Goal: Task Accomplishment & Management: Use online tool/utility

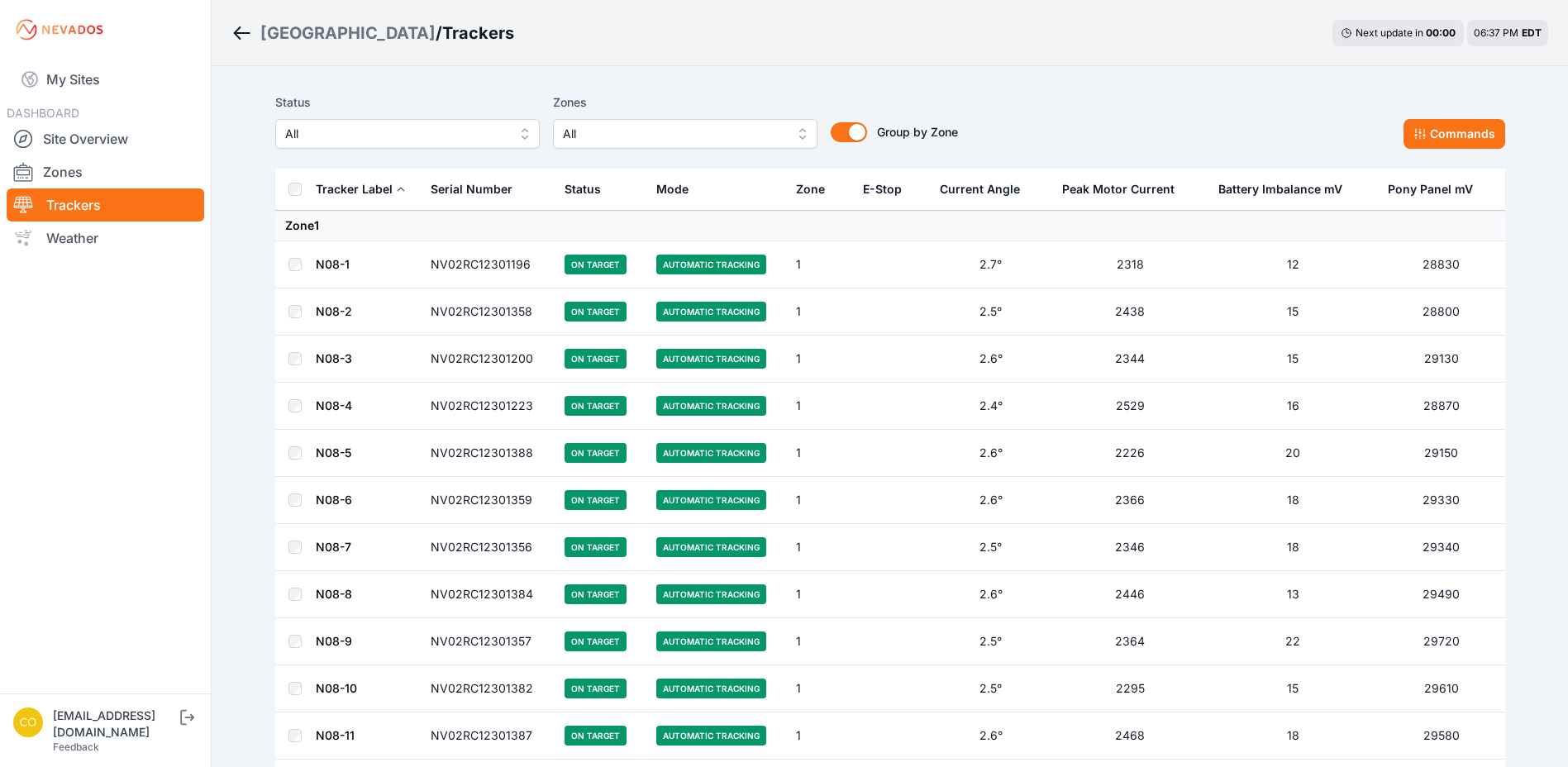
click at [659, 132] on span "All" at bounding box center [673, 134] width 221 height 20
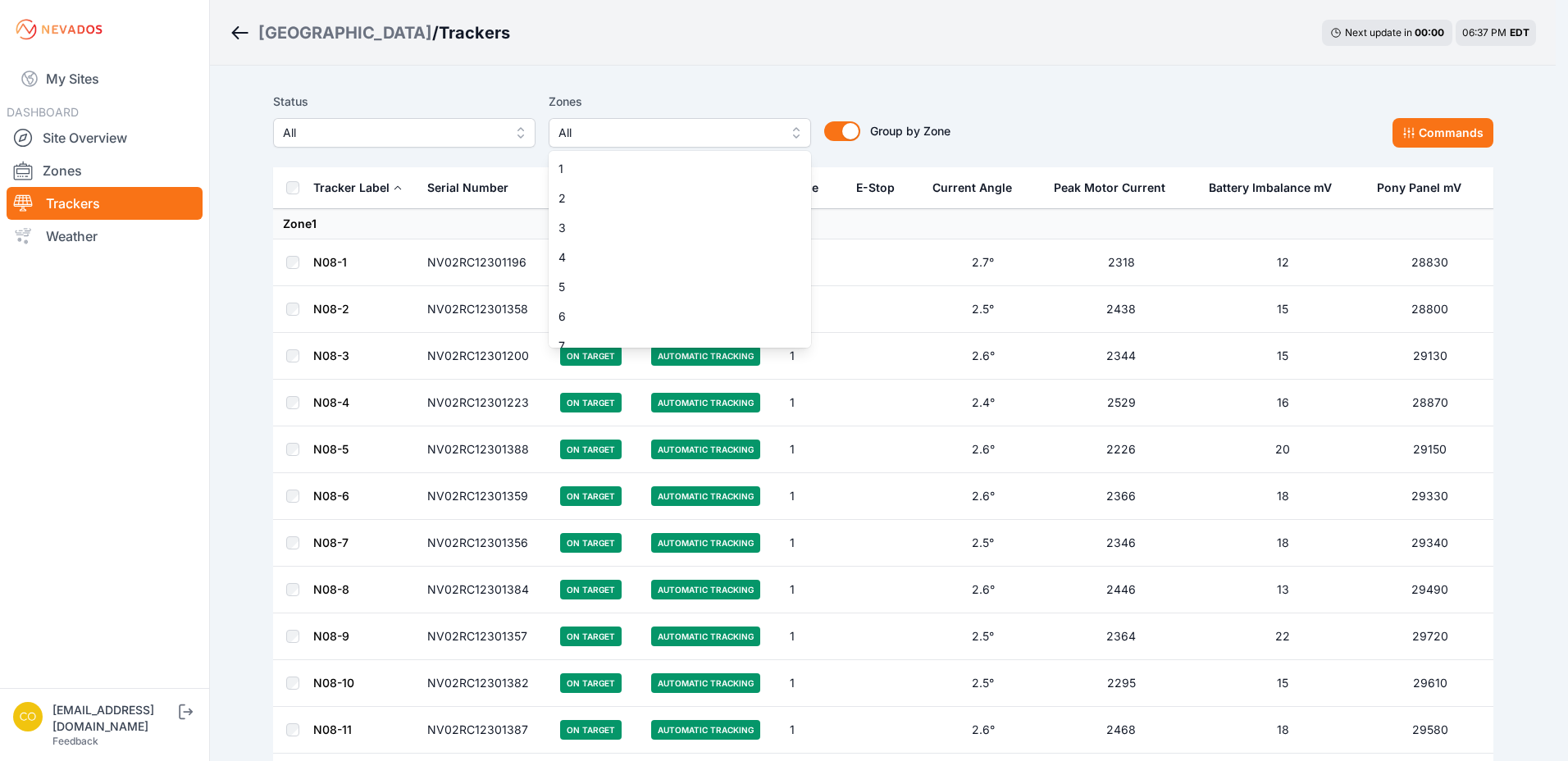
click at [637, 145] on button "All" at bounding box center [674, 132] width 262 height 29
click at [543, 98] on div "Status All Zones All 1 2 3 4 5 6 7 8 9 10 11 12 13 14 15 16 17 18 19 20 21 22 2…" at bounding box center [611, 120] width 677 height 56
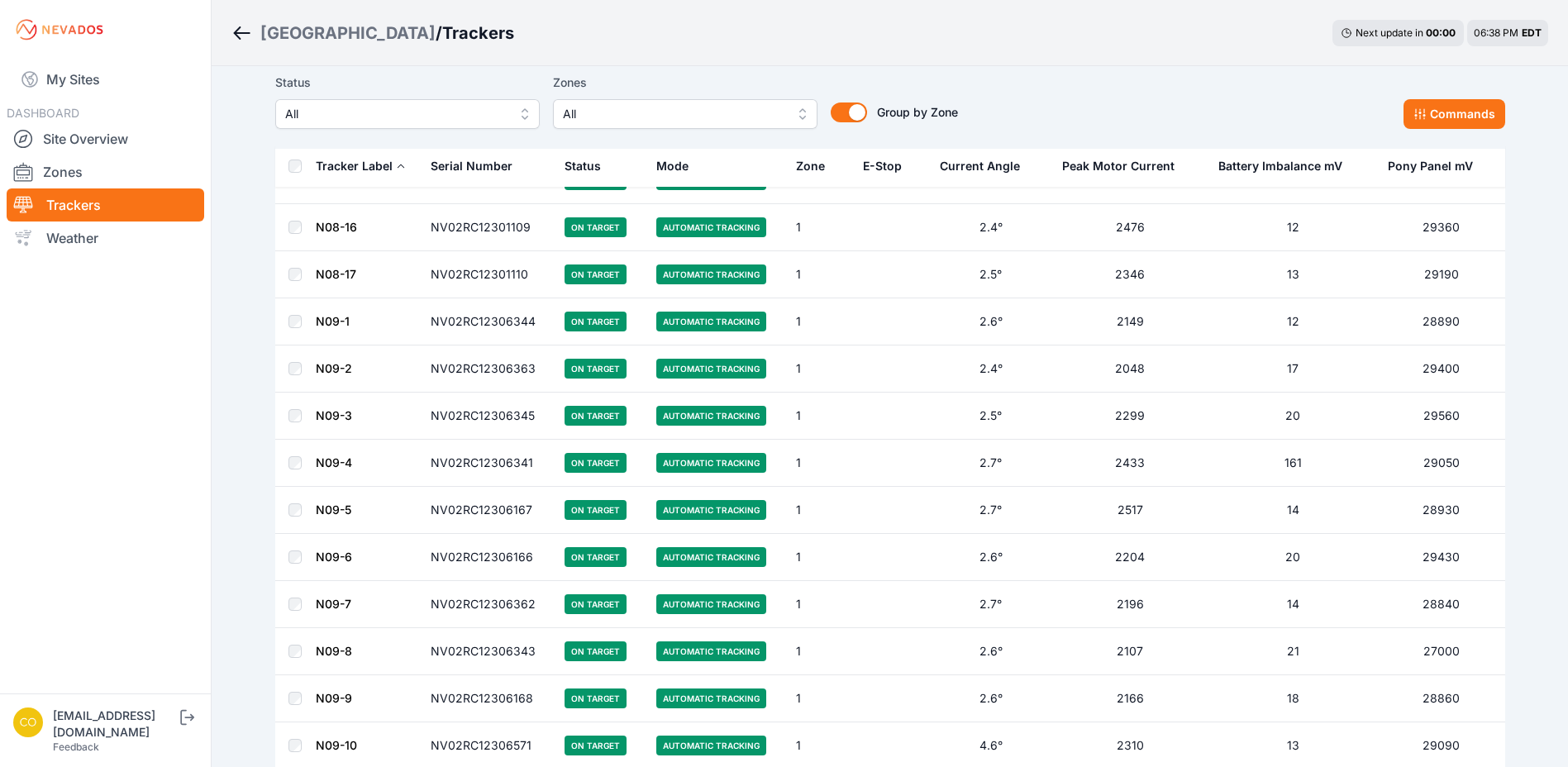
scroll to position [826, 0]
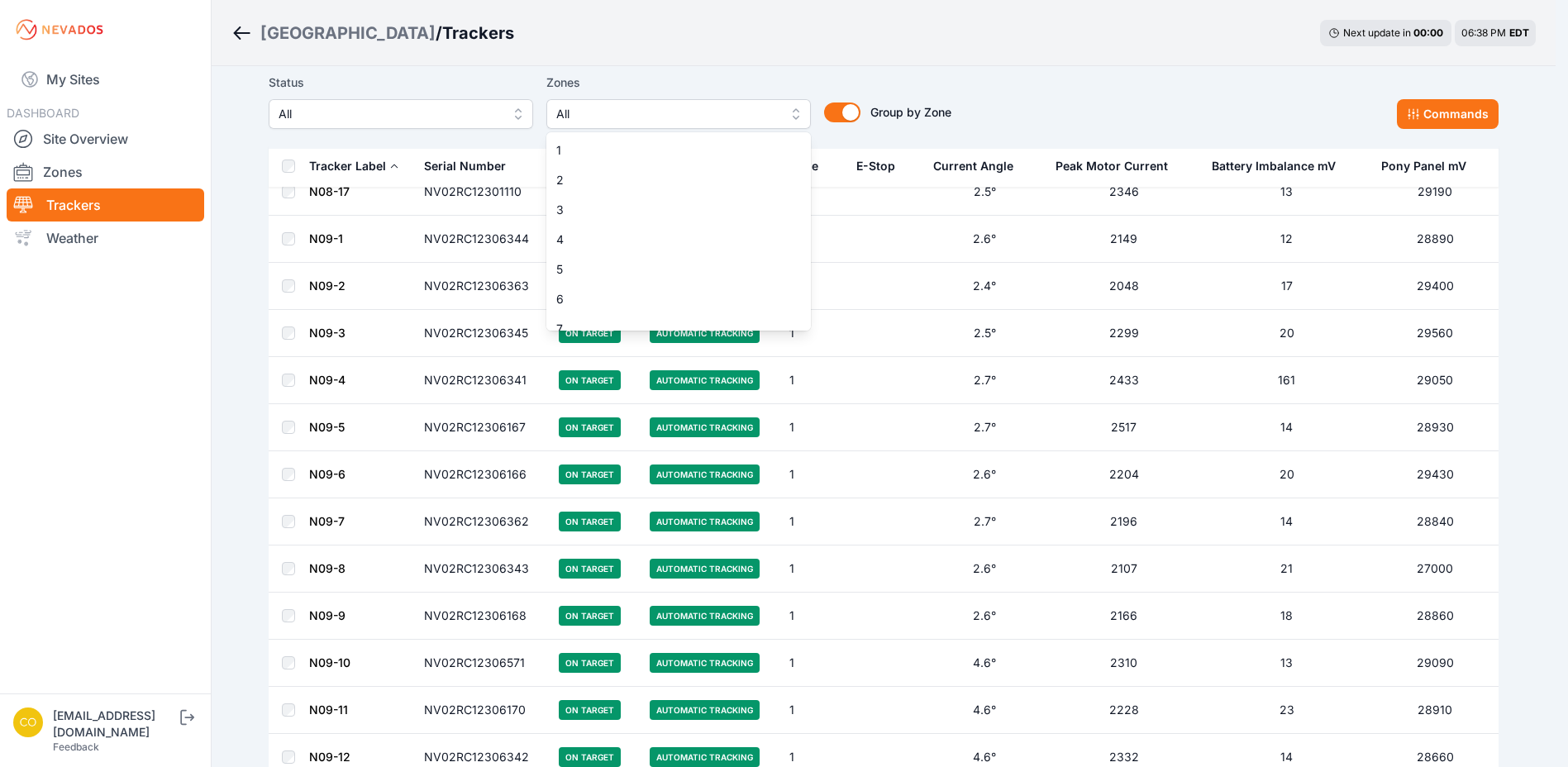
click at [721, 121] on span "All" at bounding box center [667, 114] width 221 height 20
drag, startPoint x: 968, startPoint y: 71, endPoint x: 1175, endPoint y: 84, distance: 207.4
click at [974, 71] on div "Status All Zones All 1 2 3 4 5 6 7 8 9 10 11 12 13 14 15 16 17 18 19 20 21 22 2…" at bounding box center [890, 108] width 1230 height 83
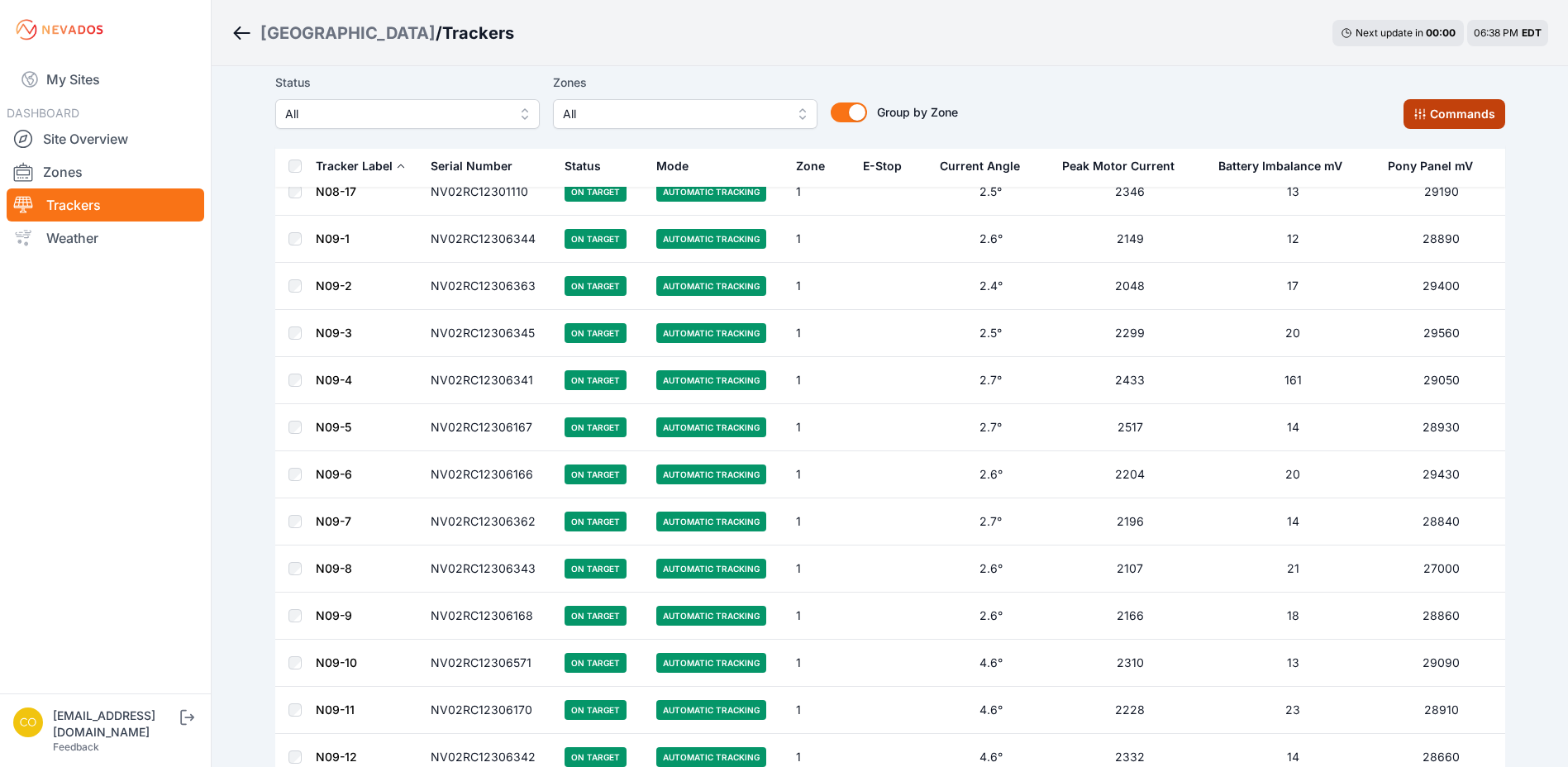
click at [1445, 116] on button "Commands" at bounding box center [1454, 113] width 102 height 30
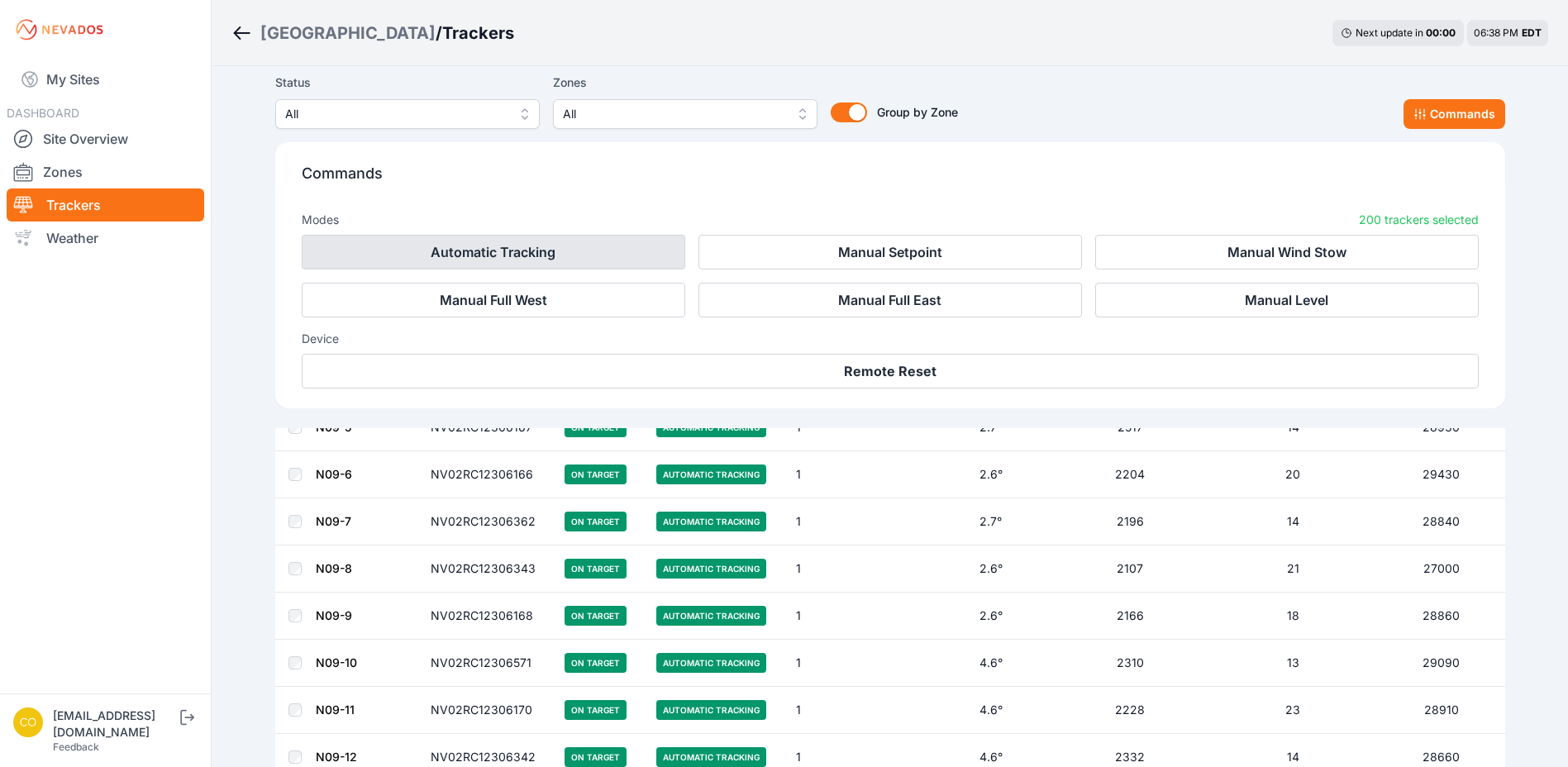
click at [506, 265] on button "Automatic Tracking" at bounding box center [494, 252] width 384 height 35
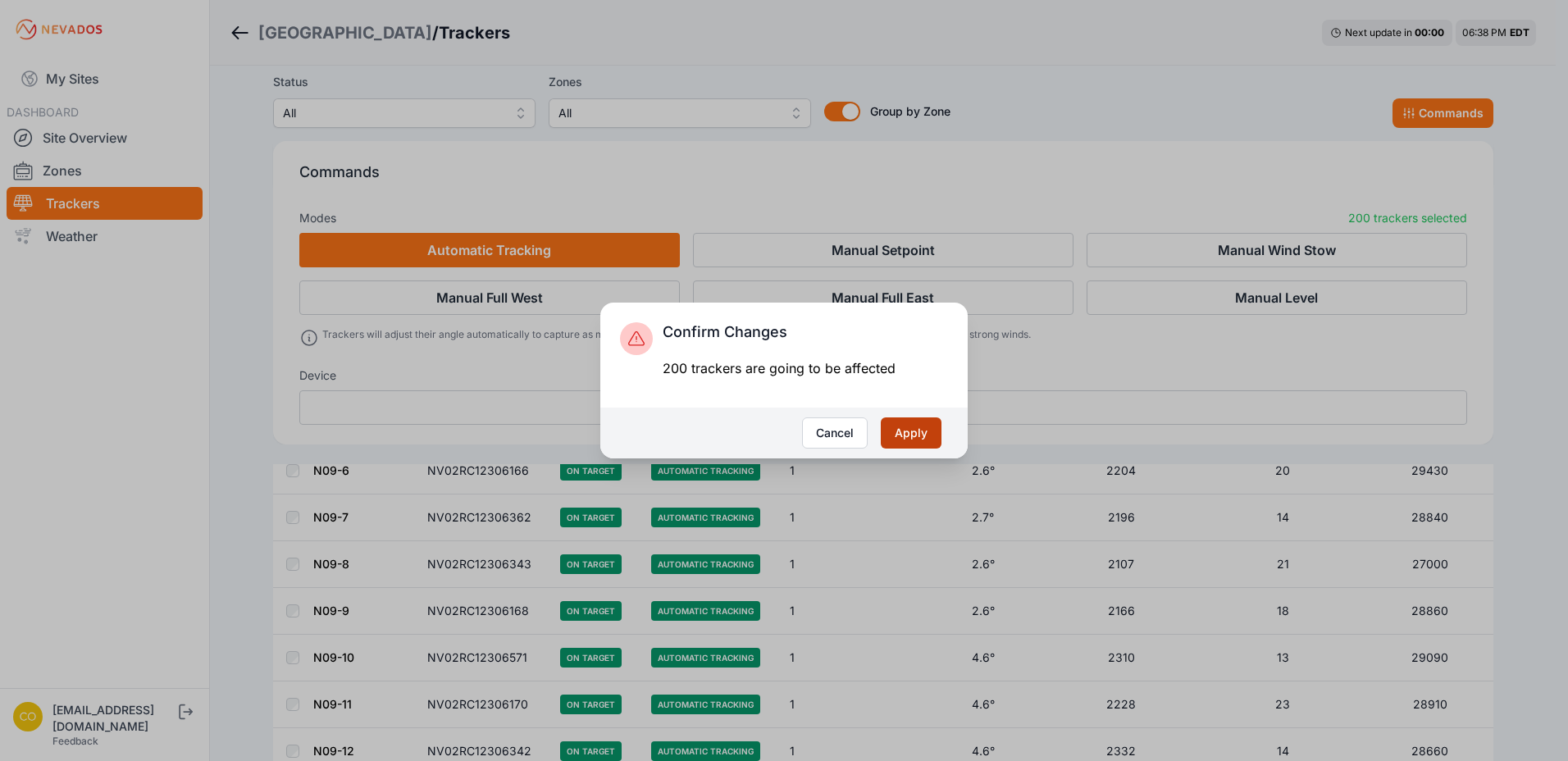
click at [890, 440] on button "Apply" at bounding box center [911, 433] width 61 height 31
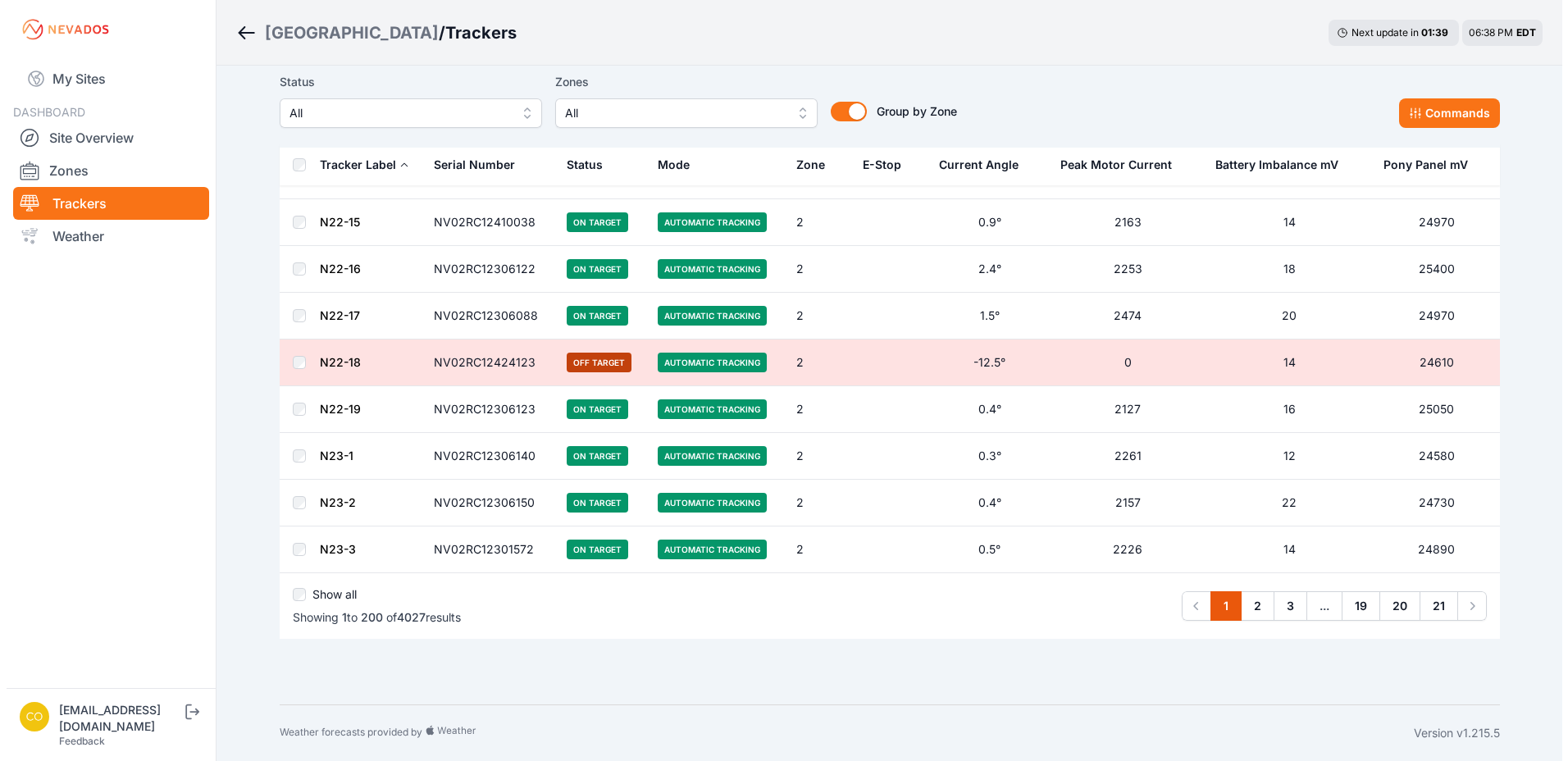
scroll to position [8635, 0]
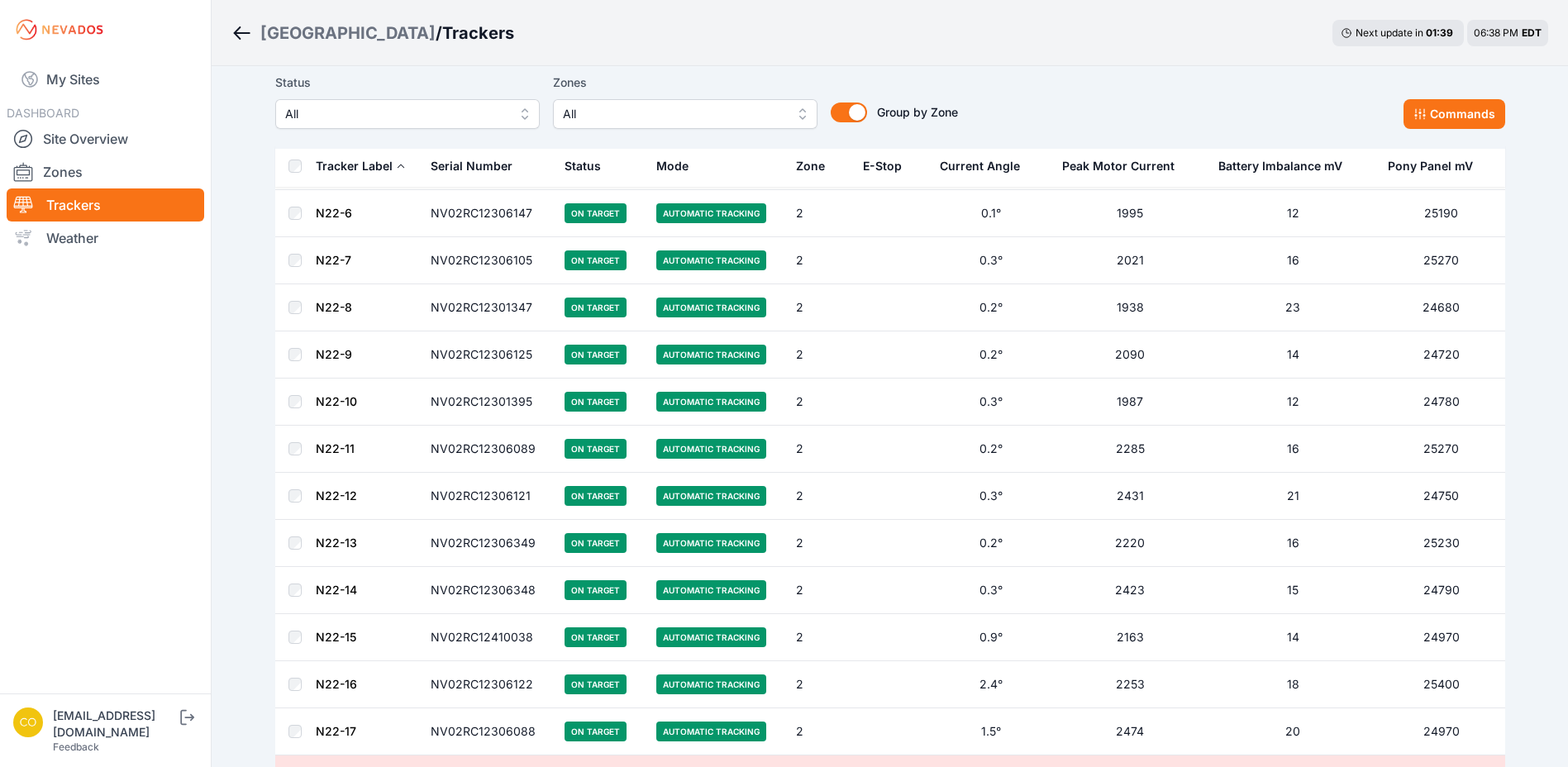
click at [749, 133] on div "Status All Zones All Group by Zone Group by Zone Commands" at bounding box center [890, 108] width 1230 height 83
click at [749, 128] on button "All" at bounding box center [685, 113] width 264 height 30
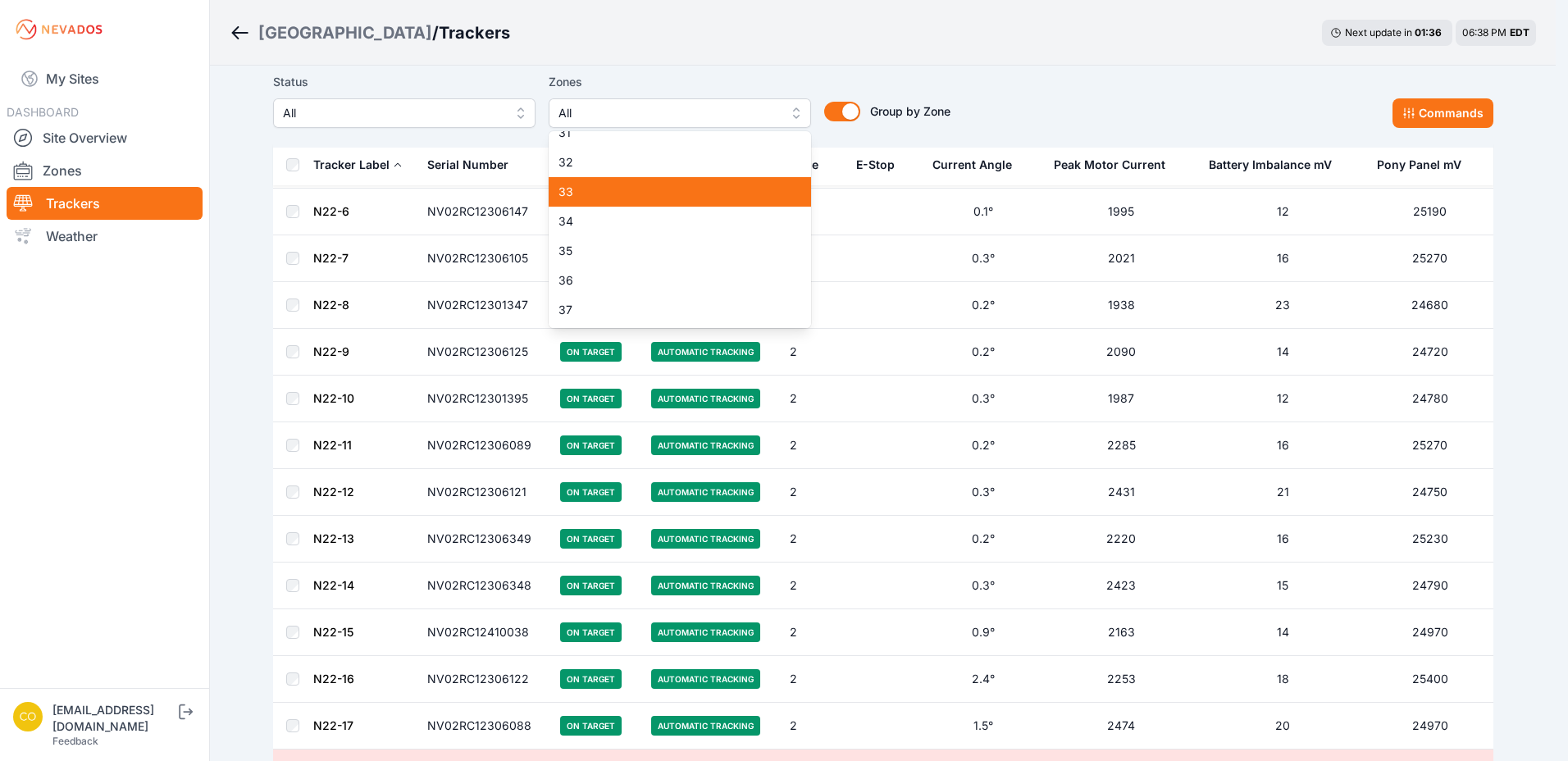
scroll to position [1286, 0]
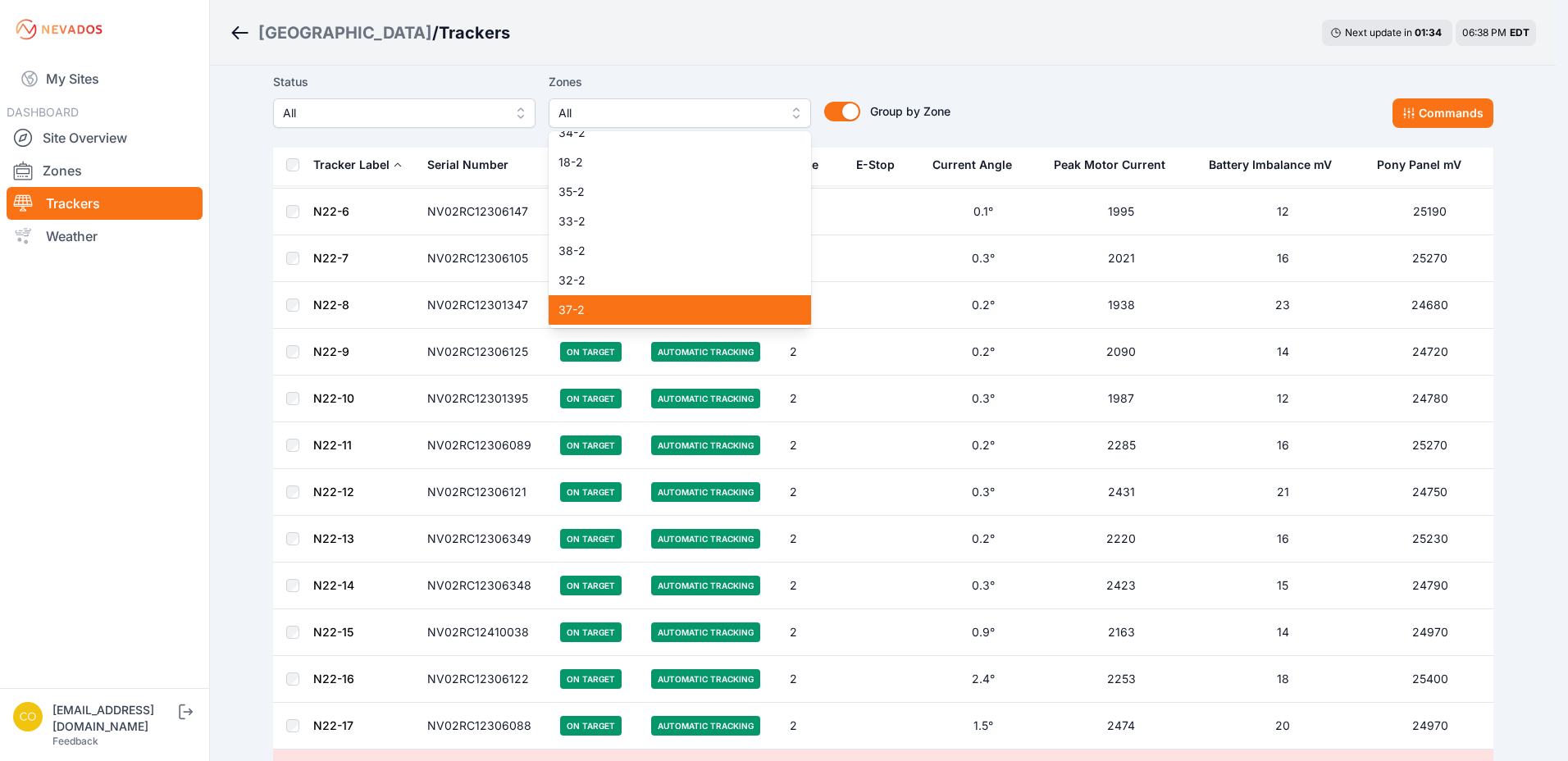
drag, startPoint x: 666, startPoint y: 308, endPoint x: 693, endPoint y: 120, distance: 189.9
click at [666, 309] on span "37-2" at bounding box center [670, 310] width 223 height 16
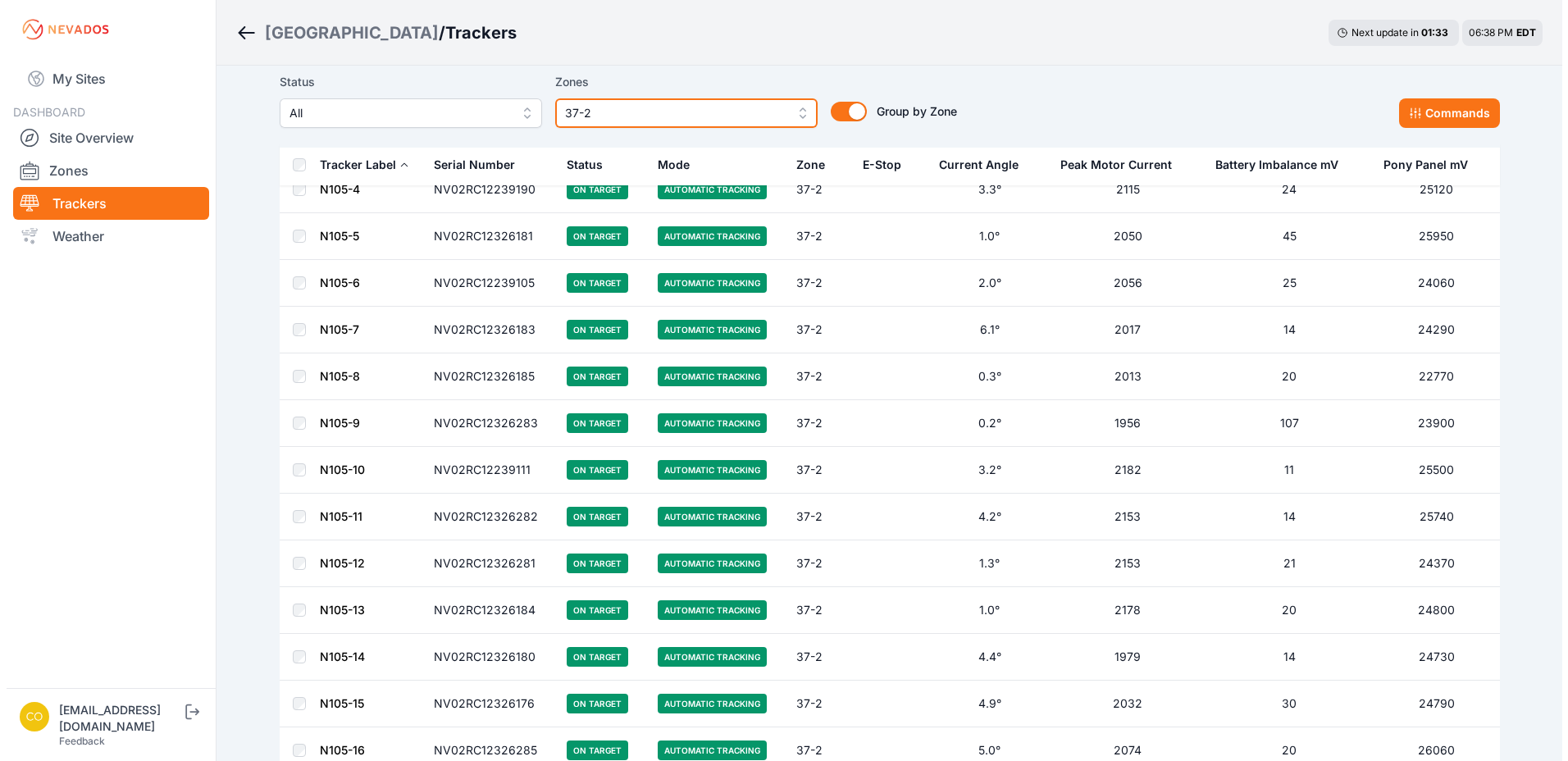
scroll to position [1559, 0]
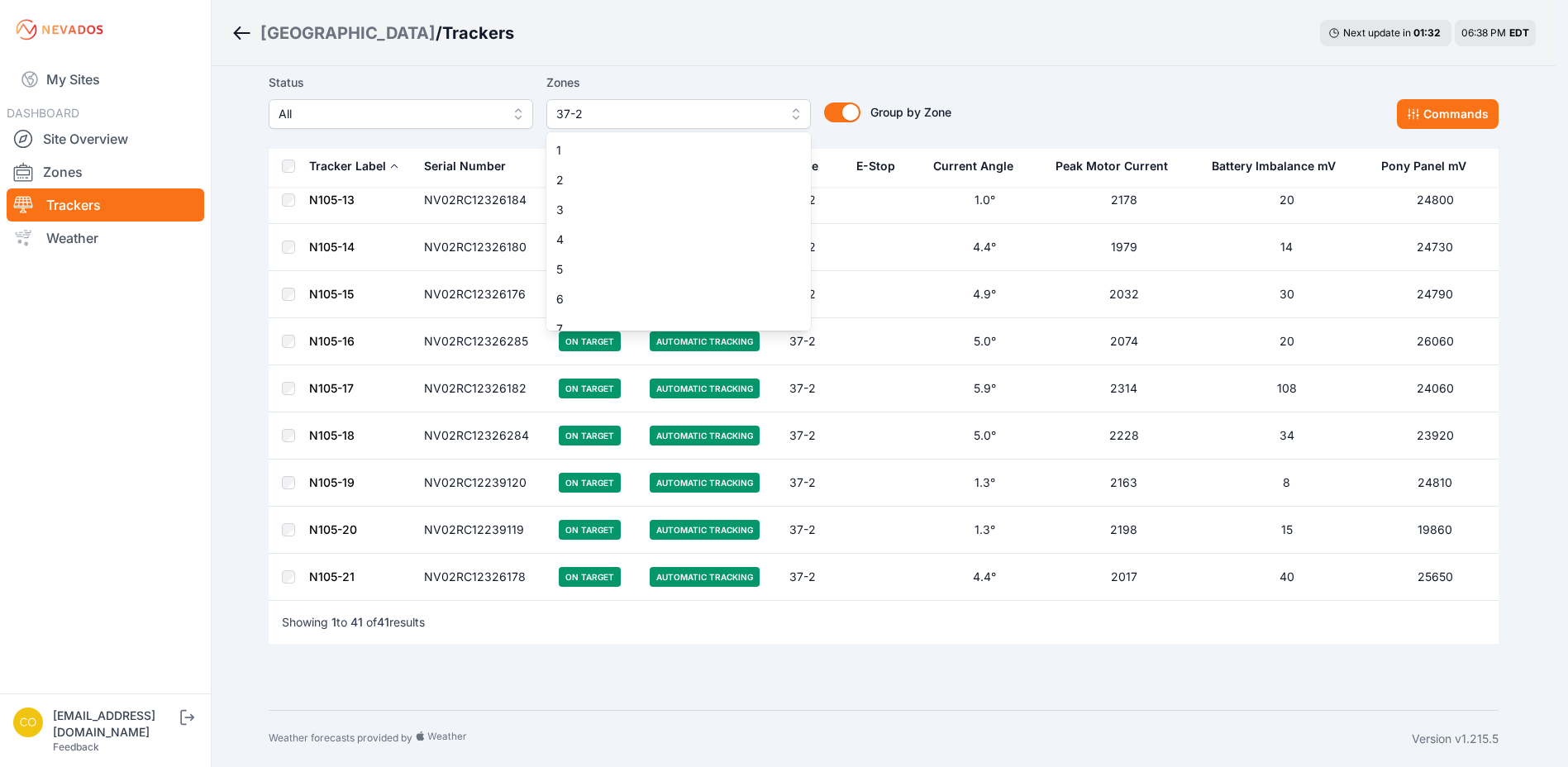
click at [676, 116] on span "37-2" at bounding box center [667, 114] width 221 height 20
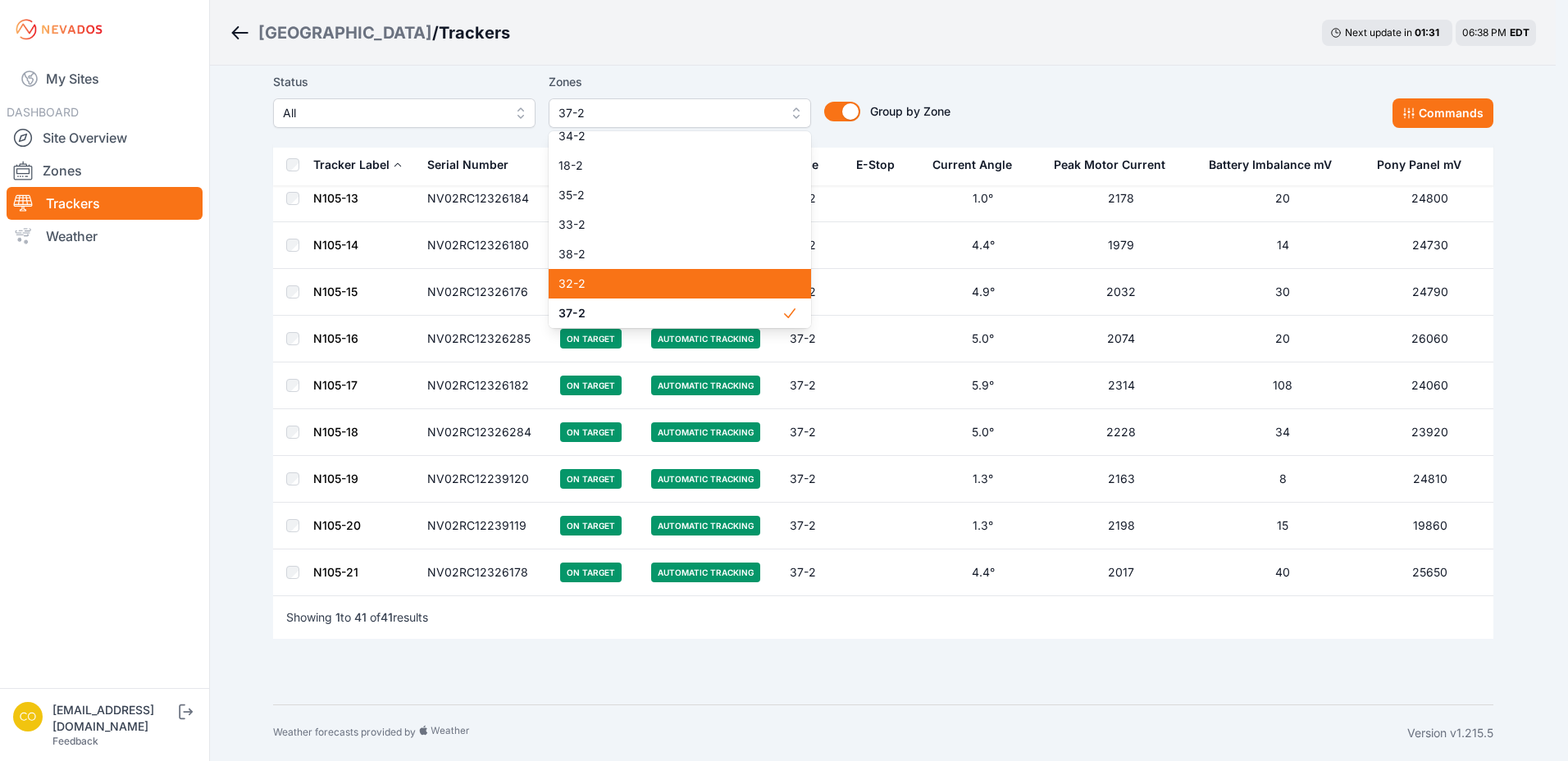
click at [642, 277] on span "32-2" at bounding box center [670, 284] width 223 height 16
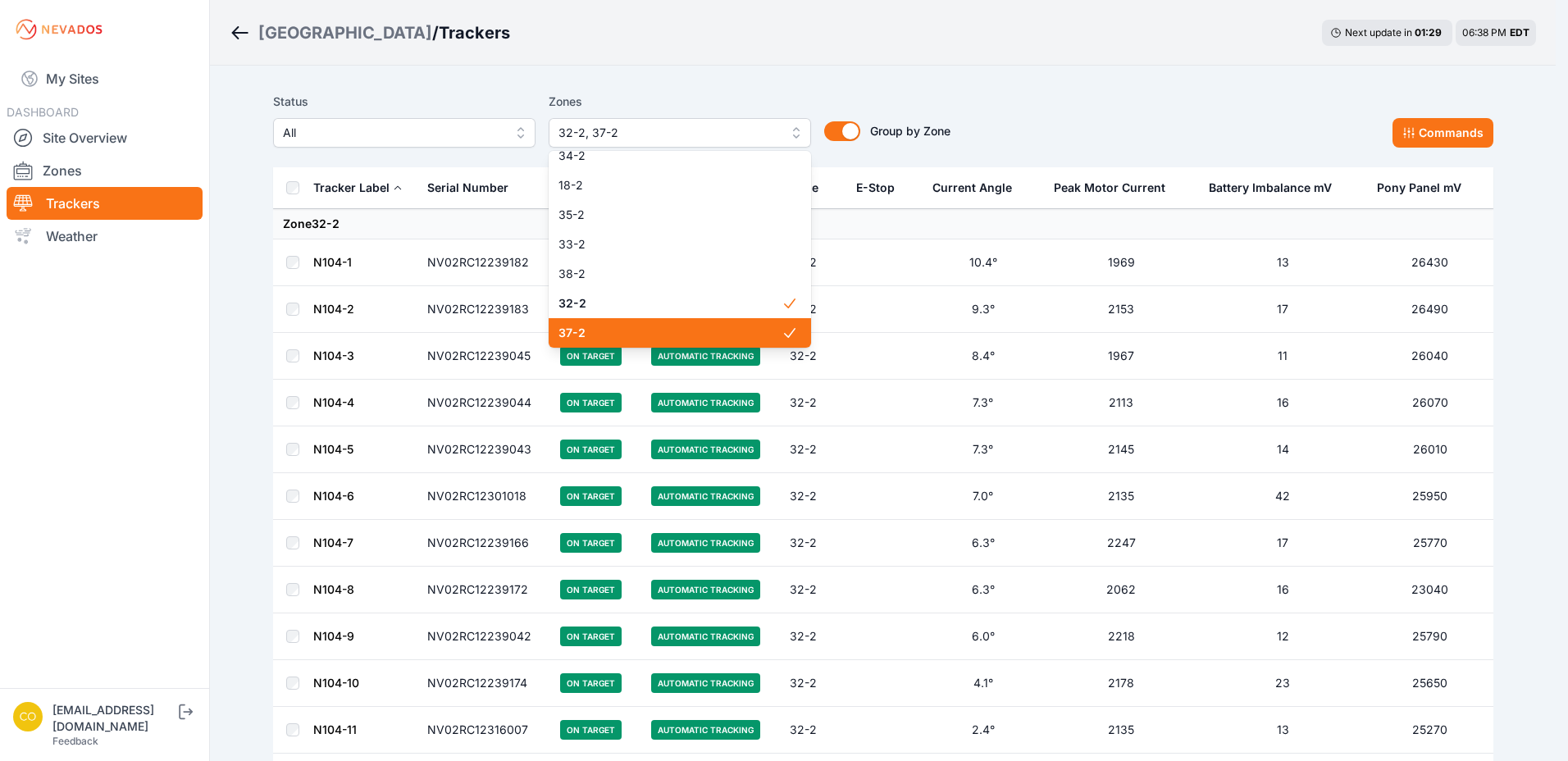
click at [649, 336] on span "37-2" at bounding box center [670, 333] width 223 height 16
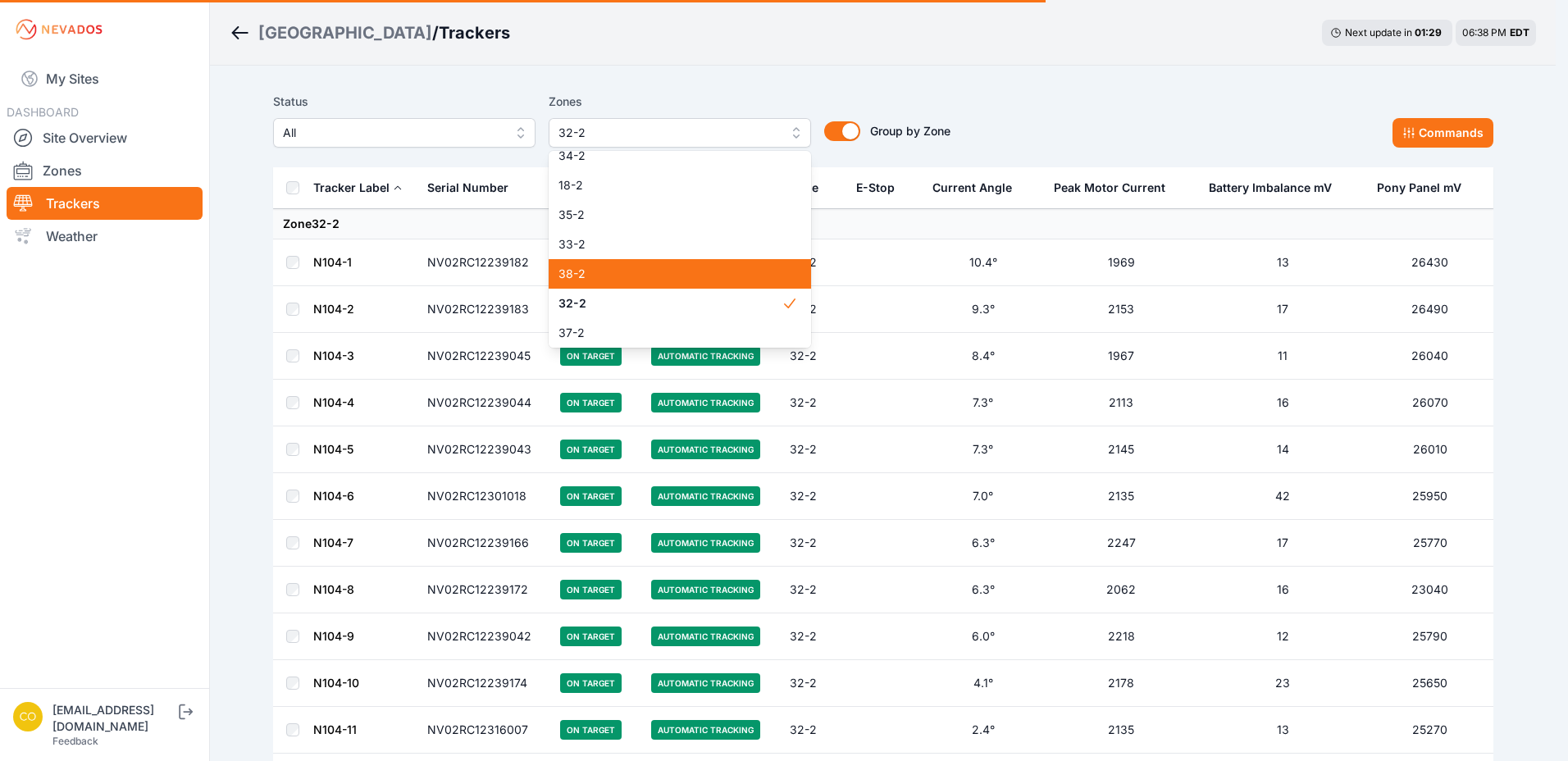
click at [637, 269] on span "38-2" at bounding box center [670, 274] width 223 height 16
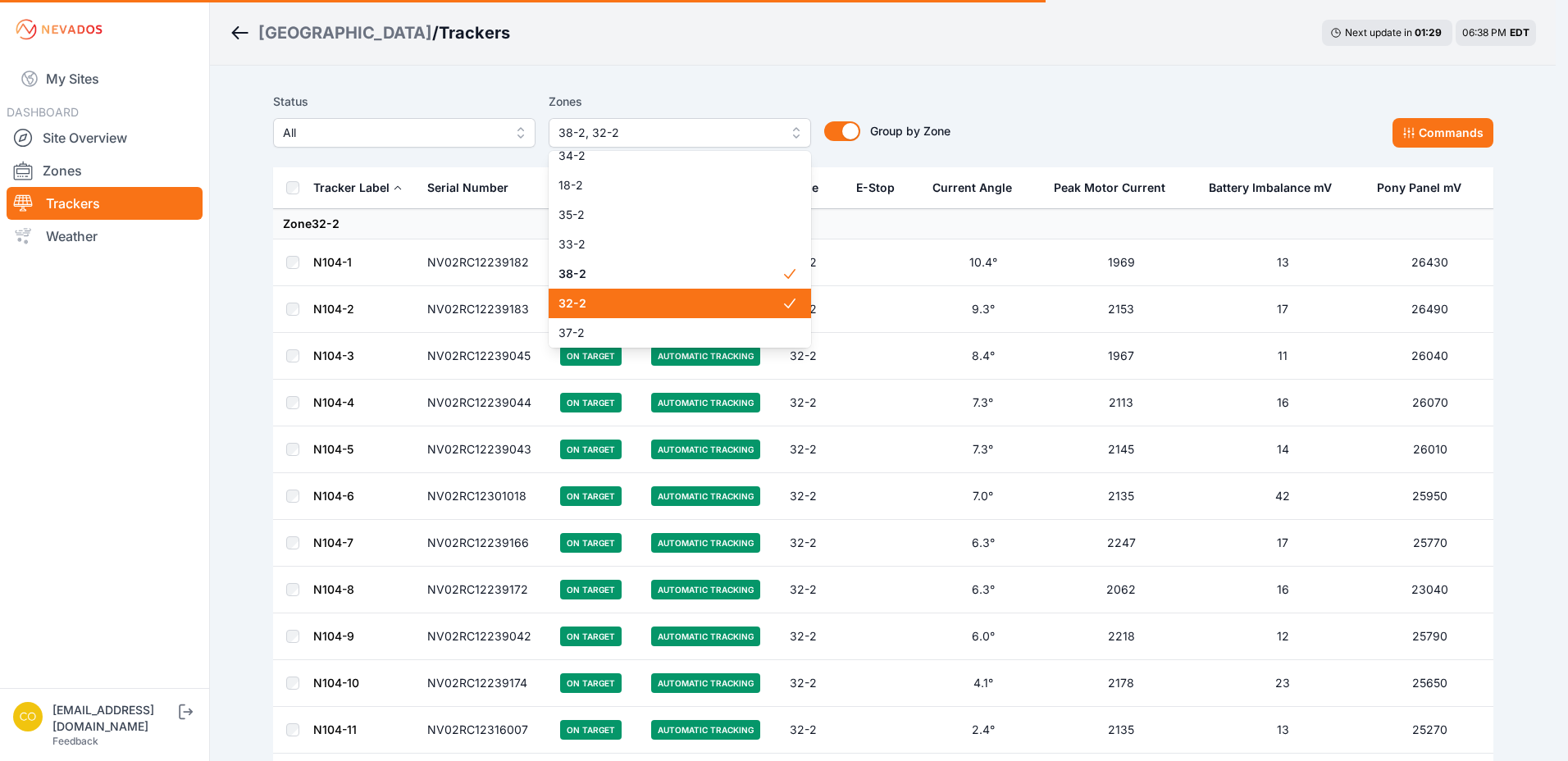
click at [641, 300] on span "32-2" at bounding box center [670, 303] width 223 height 16
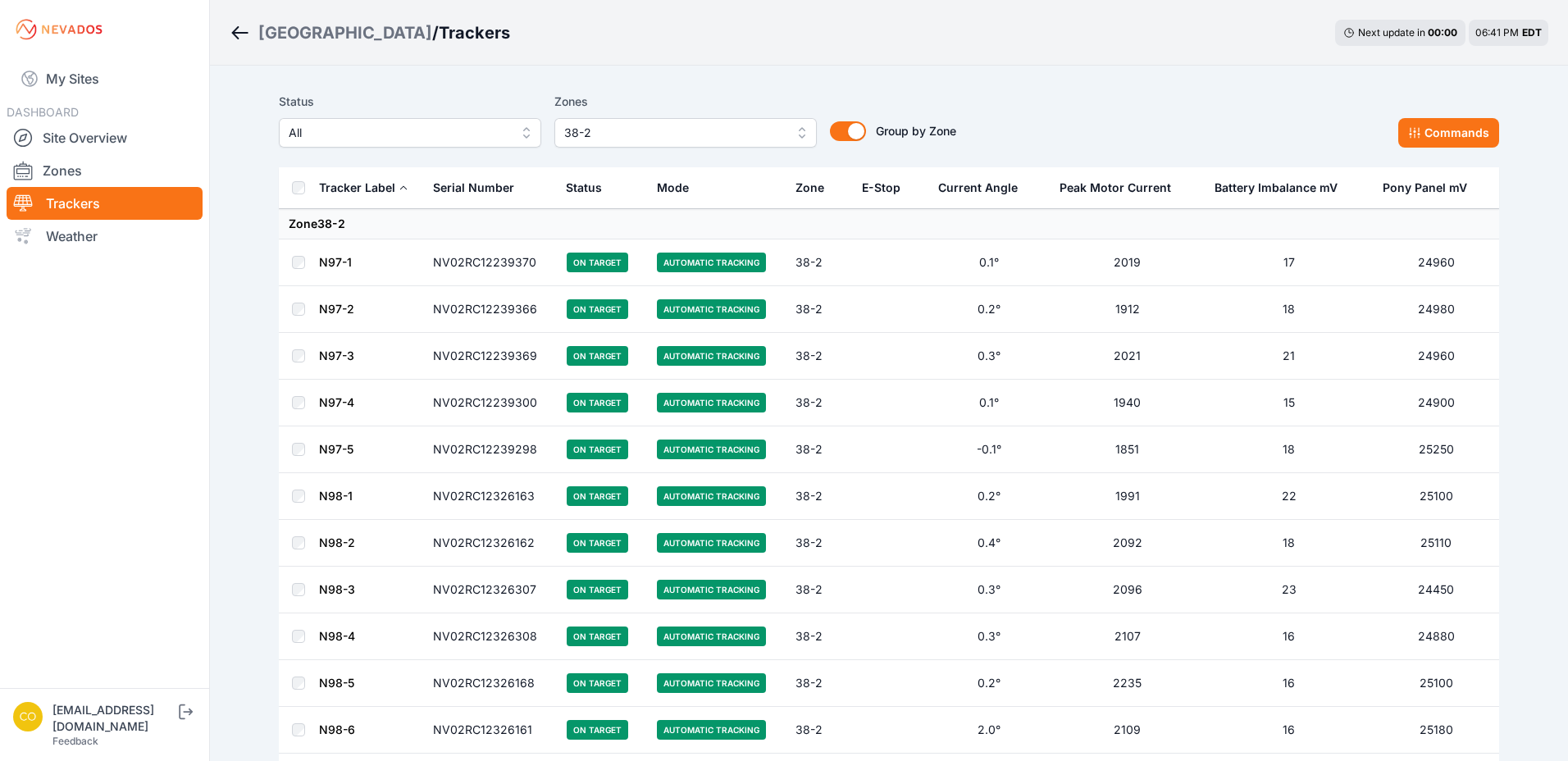
click at [748, 136] on span "38-2" at bounding box center [674, 133] width 220 height 20
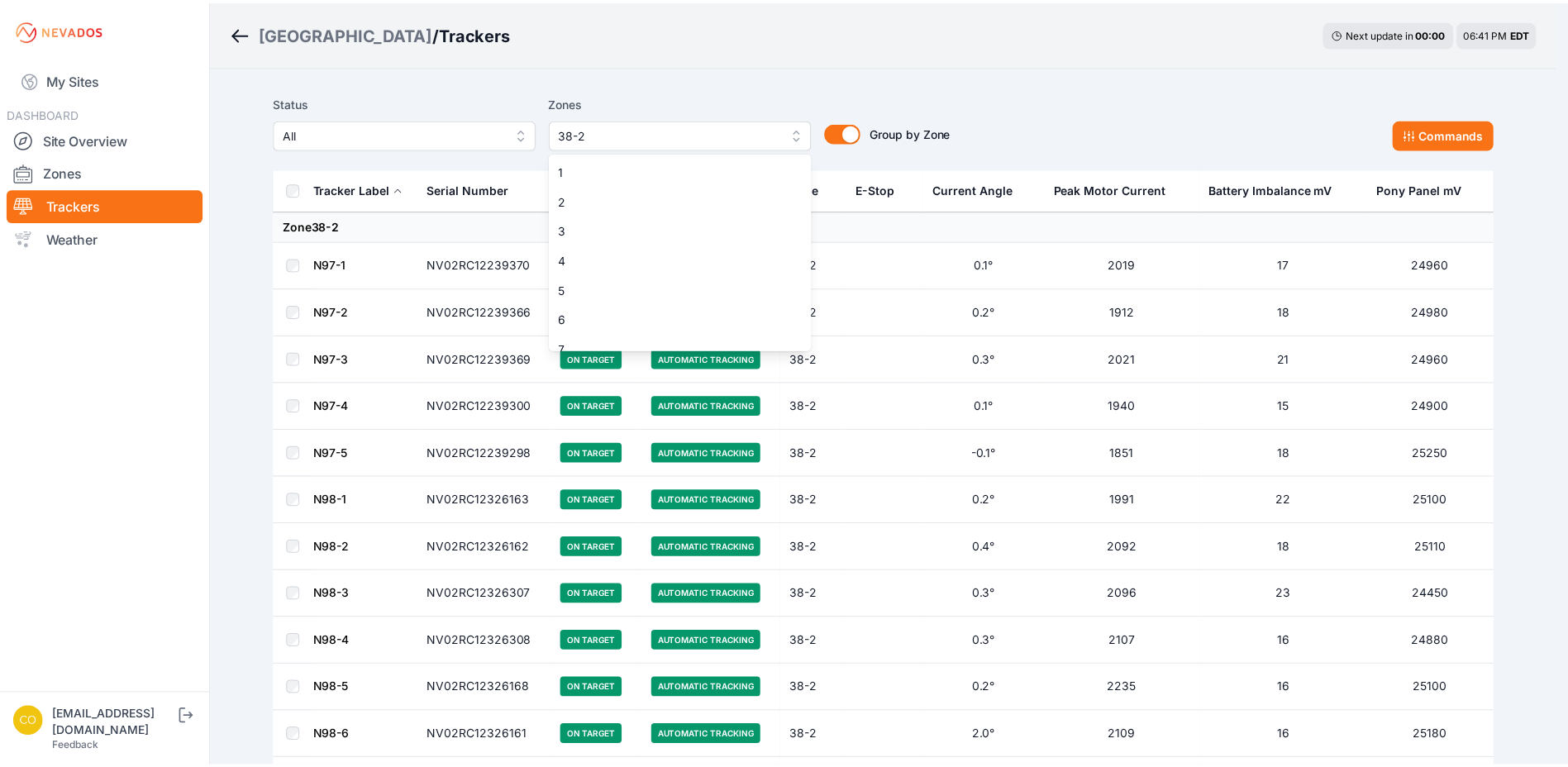
scroll to position [1233, 0]
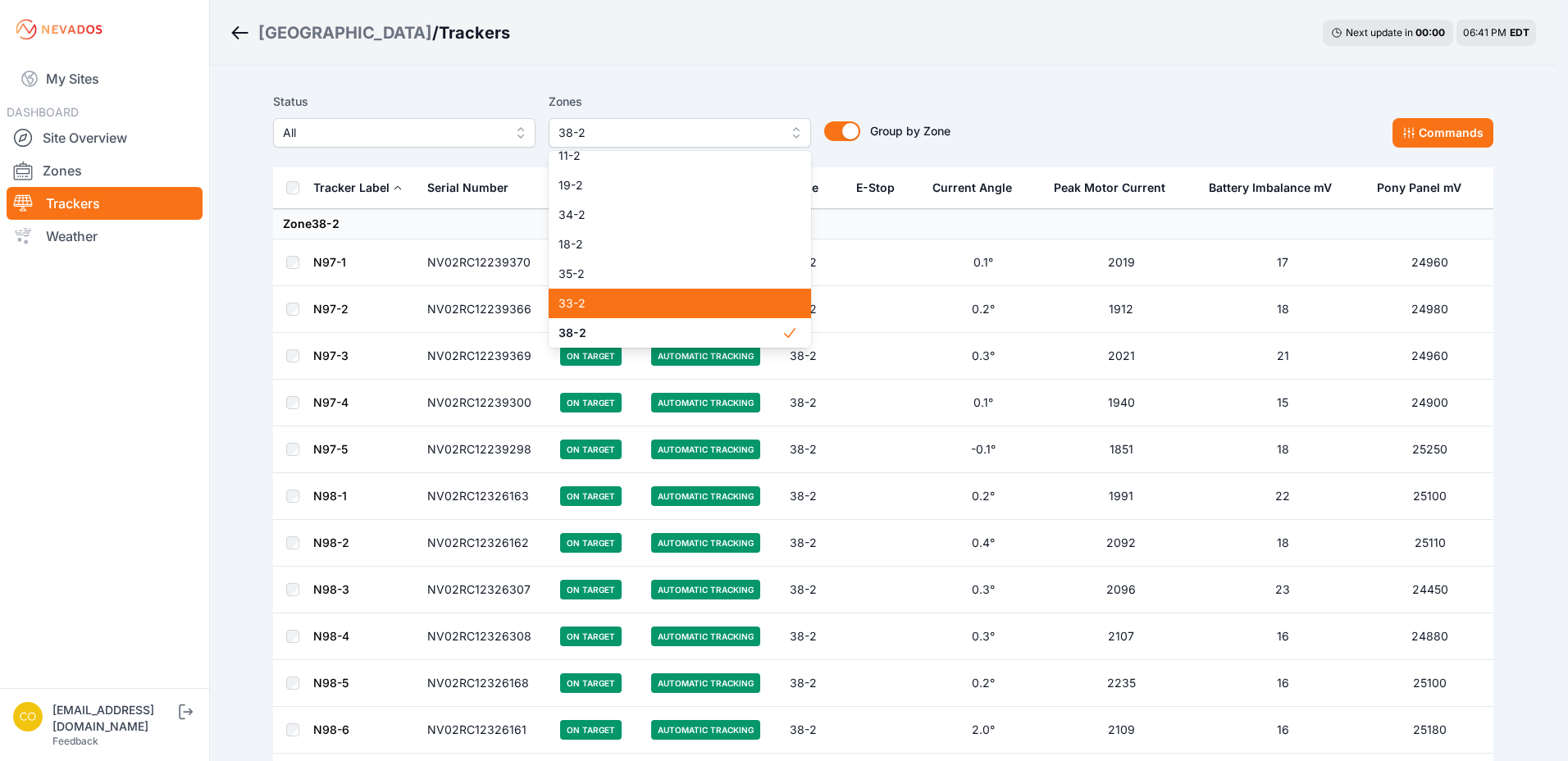
click at [716, 307] on span "33-2" at bounding box center [670, 303] width 223 height 16
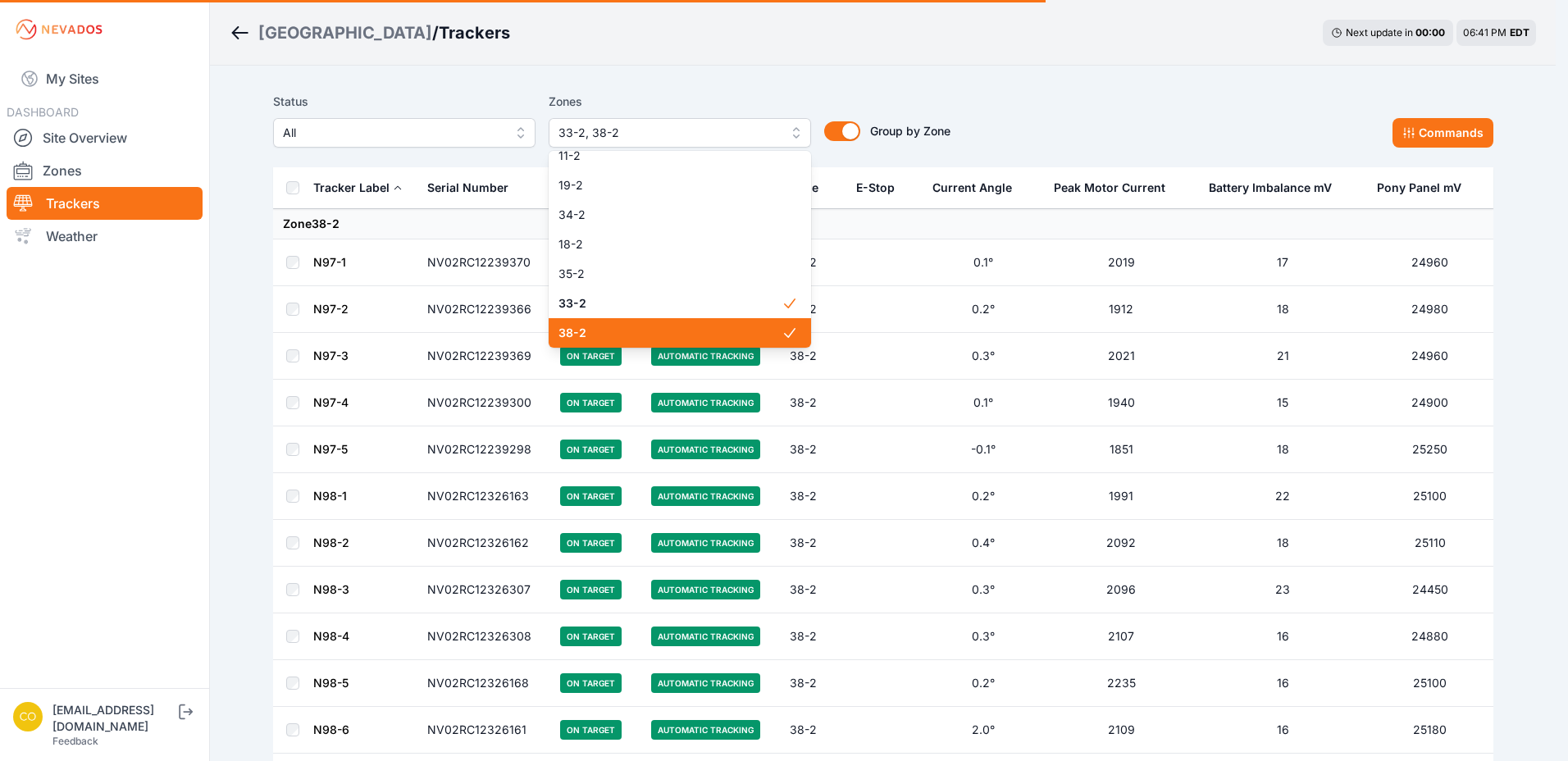
click at [734, 327] on span "38-2" at bounding box center [670, 333] width 223 height 16
click at [1044, 101] on div "Status All Zones 33-2 1 2 3 4 5 6 7 8 9 10 11 12 13 14 15 16 17 18 19 20 21 22 …" at bounding box center [884, 120] width 1221 height 56
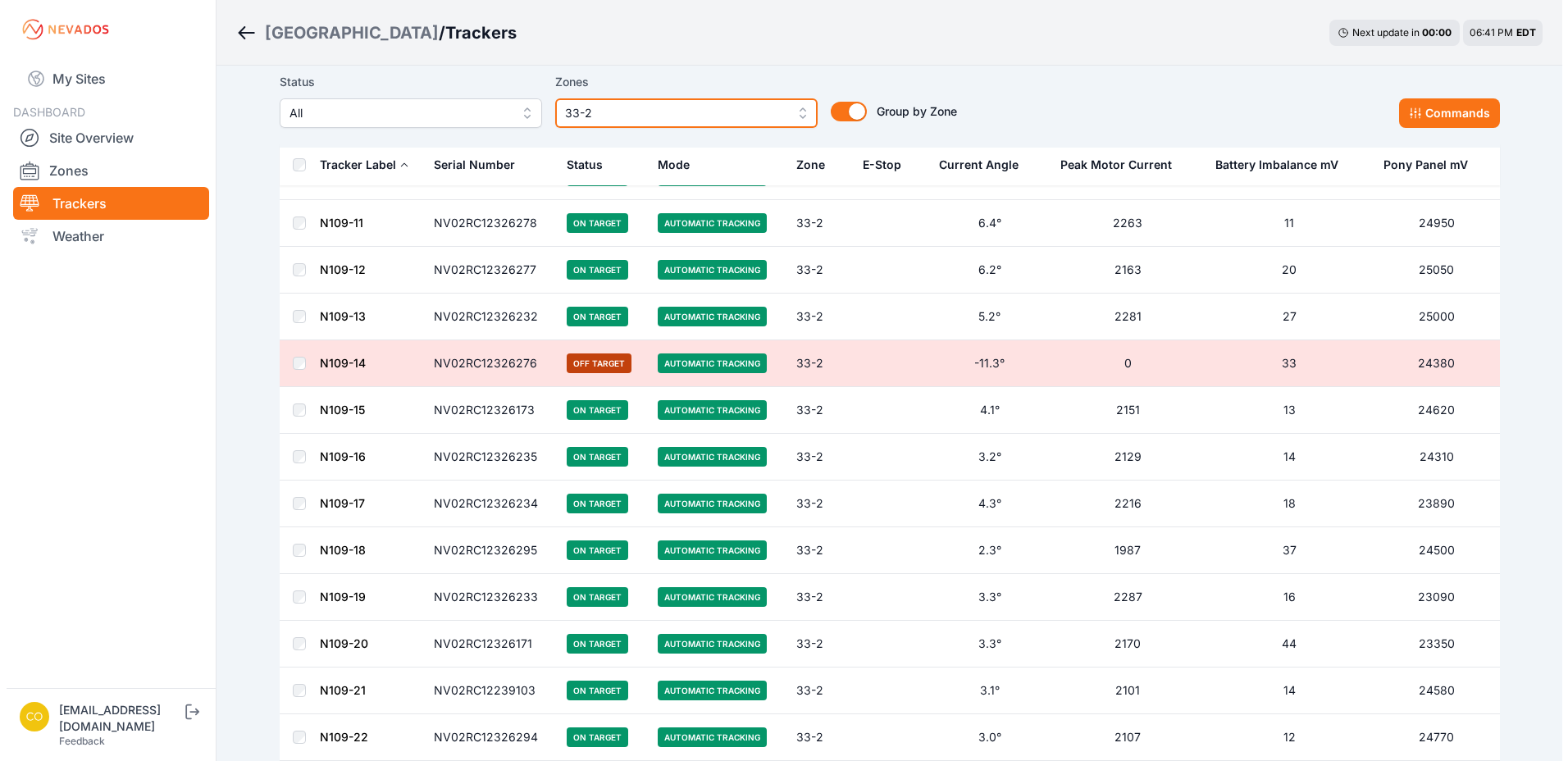
scroll to position [2132, 0]
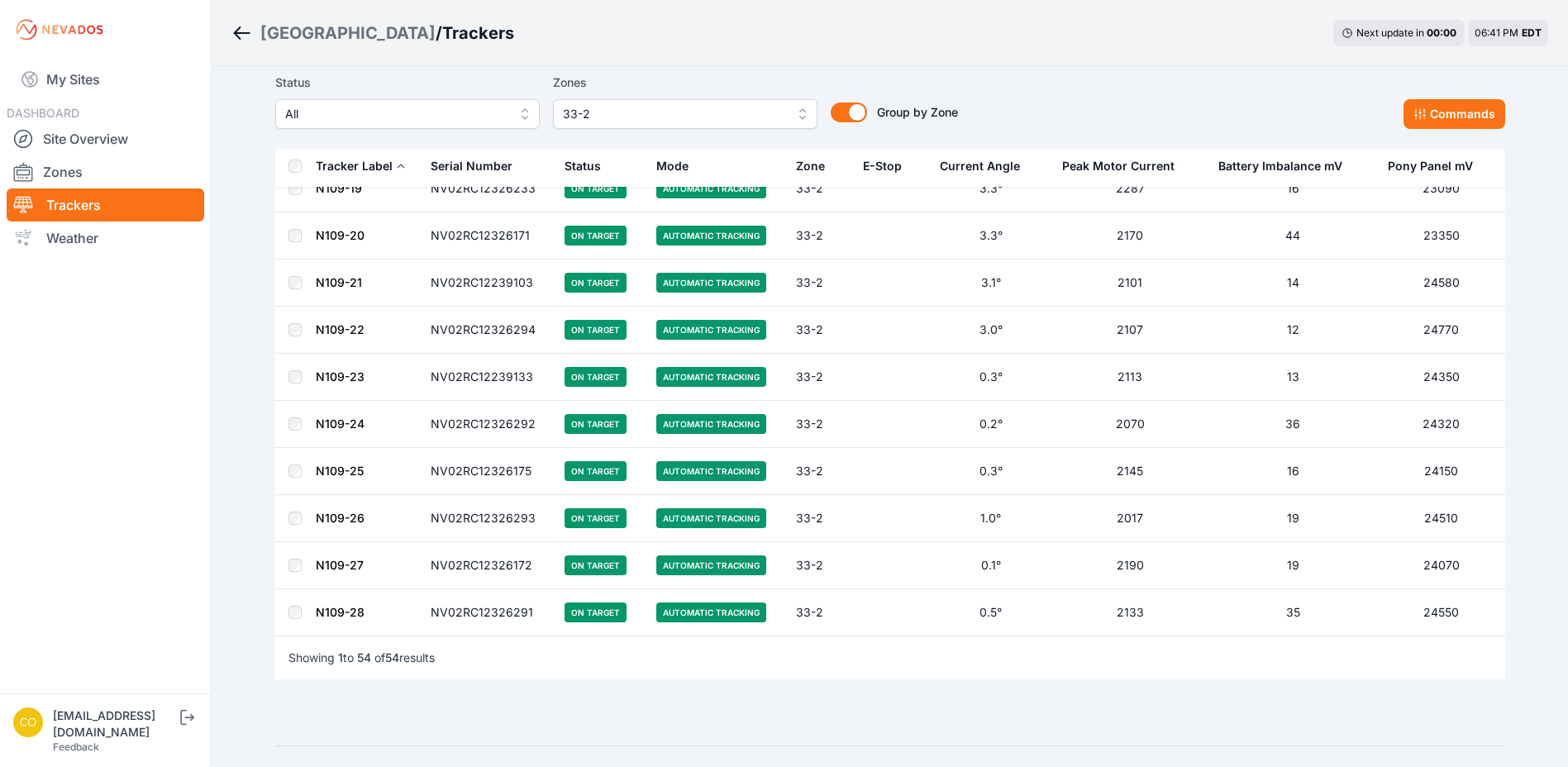
click at [717, 133] on div "Status All Zones 33-2 Group by Zone Group by Zone Commands" at bounding box center [890, 108] width 1230 height 83
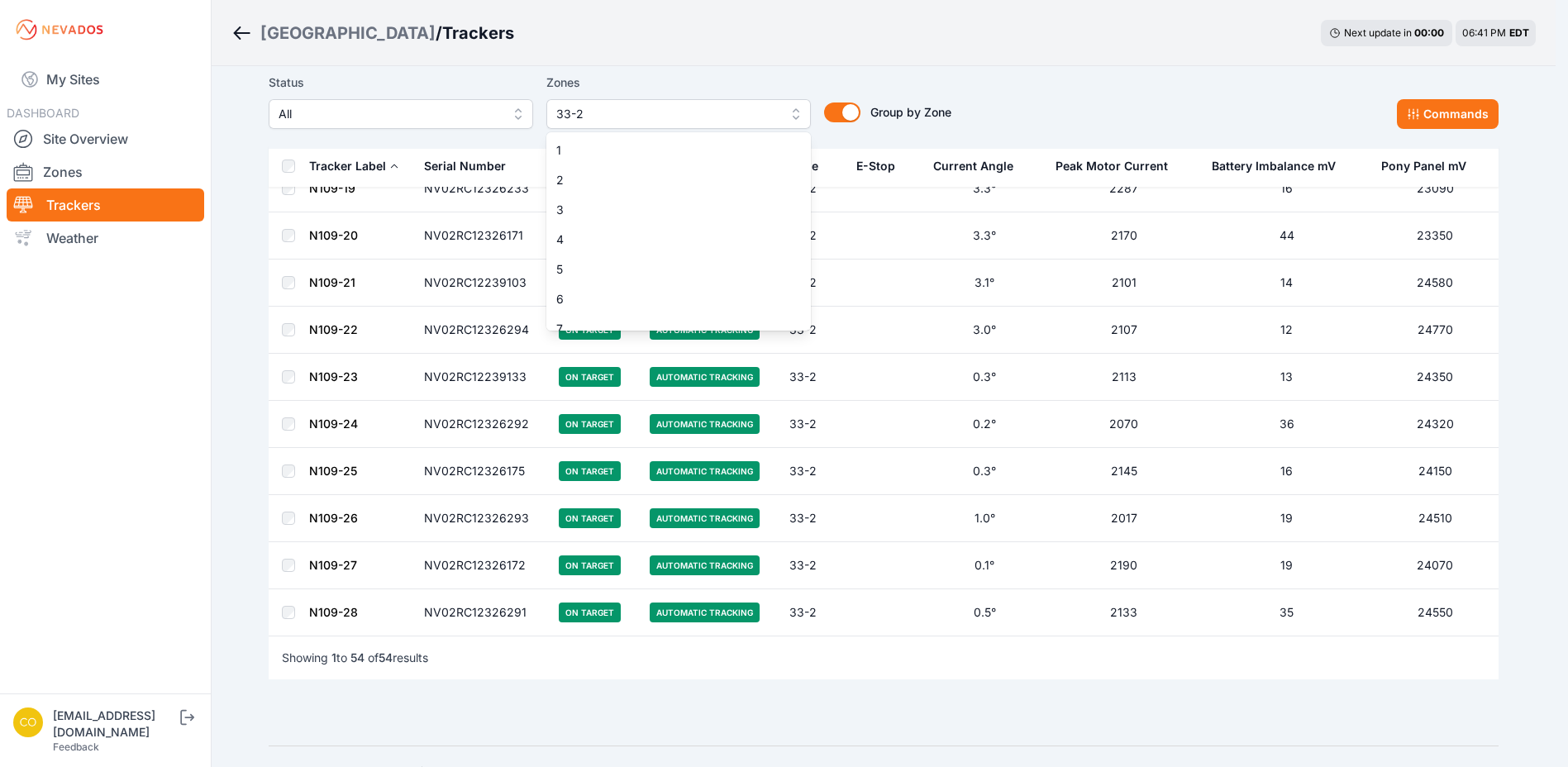
click at [712, 125] on button "33-2" at bounding box center [679, 113] width 264 height 30
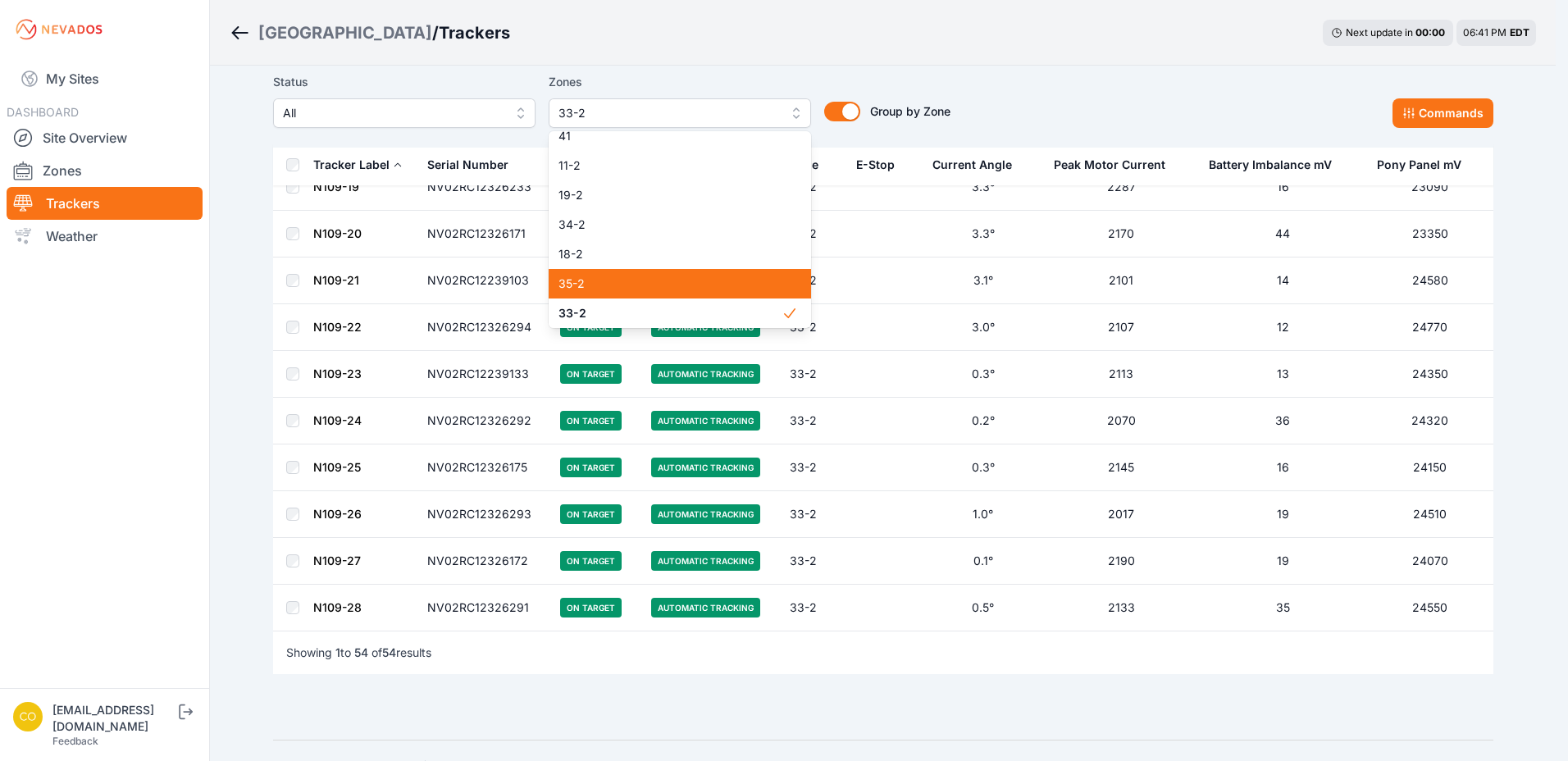
click at [669, 271] on div "35-2" at bounding box center [680, 283] width 262 height 29
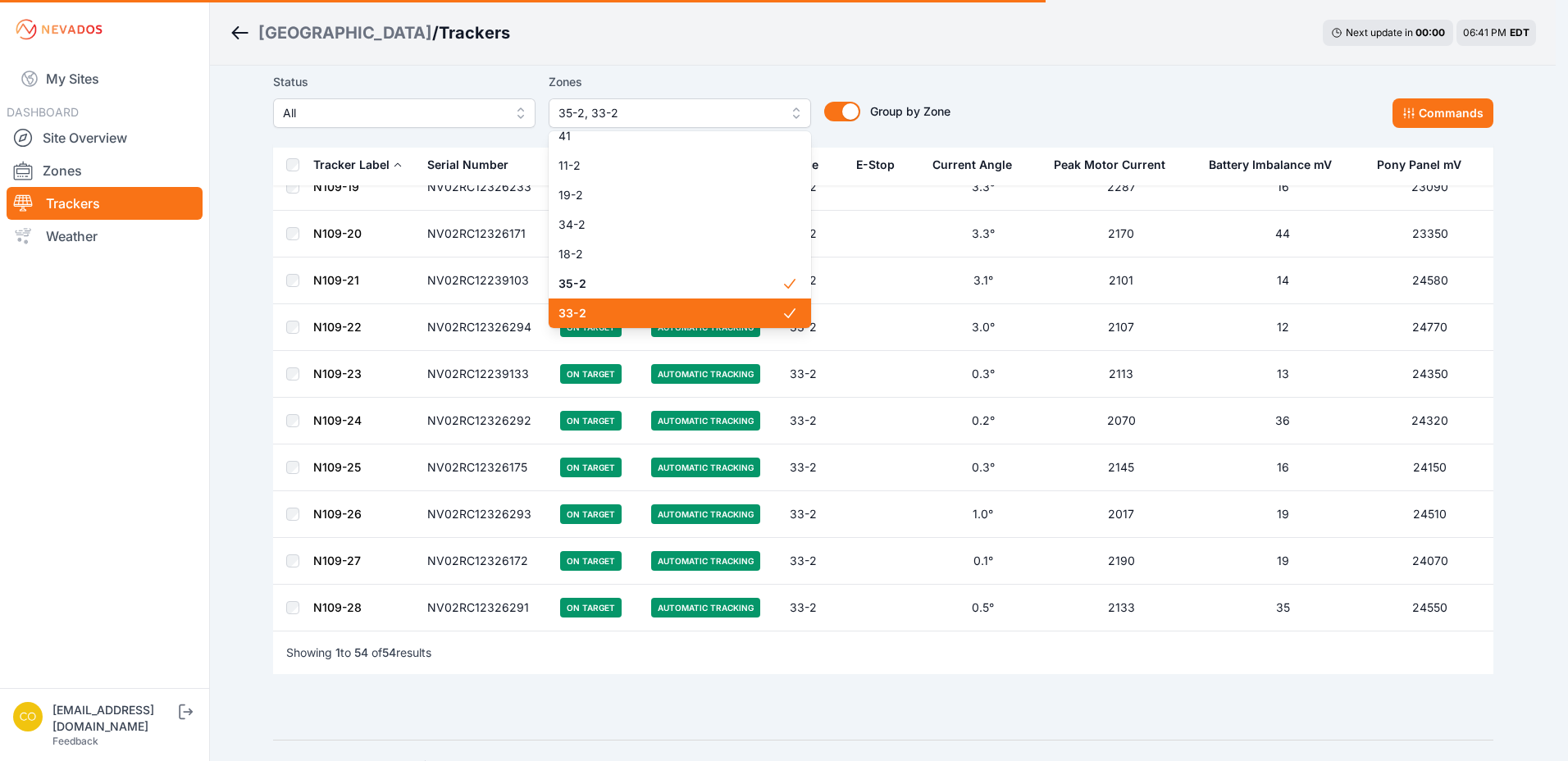
click at [670, 304] on div "33-2" at bounding box center [680, 313] width 262 height 29
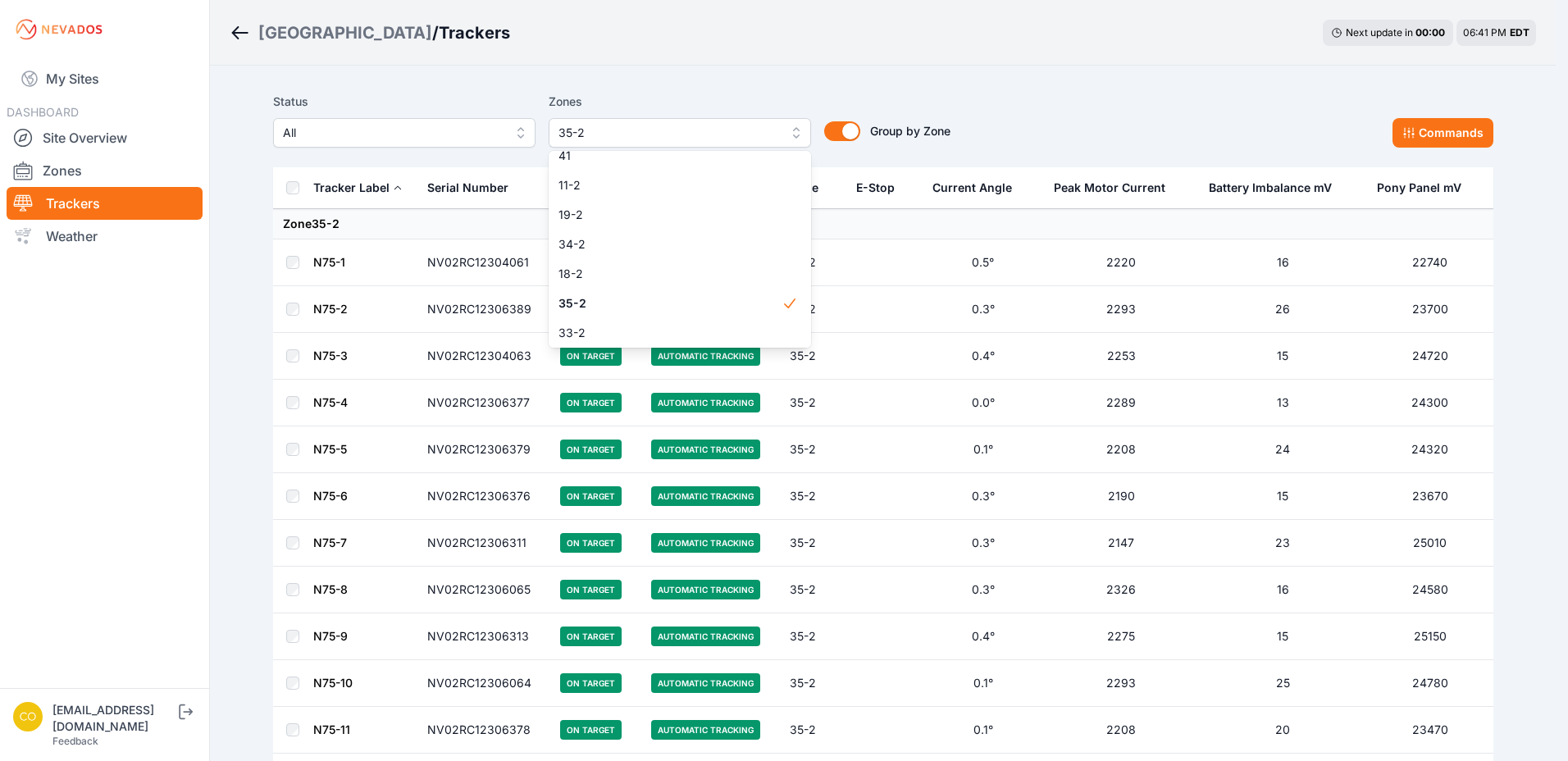
click at [972, 91] on div "Status All Zones 35-2 1 2 3 4 5 6 7 8 9 10 11 12 13 14 15 16 17 18 19 20 21 22 …" at bounding box center [884, 127] width 1221 height 82
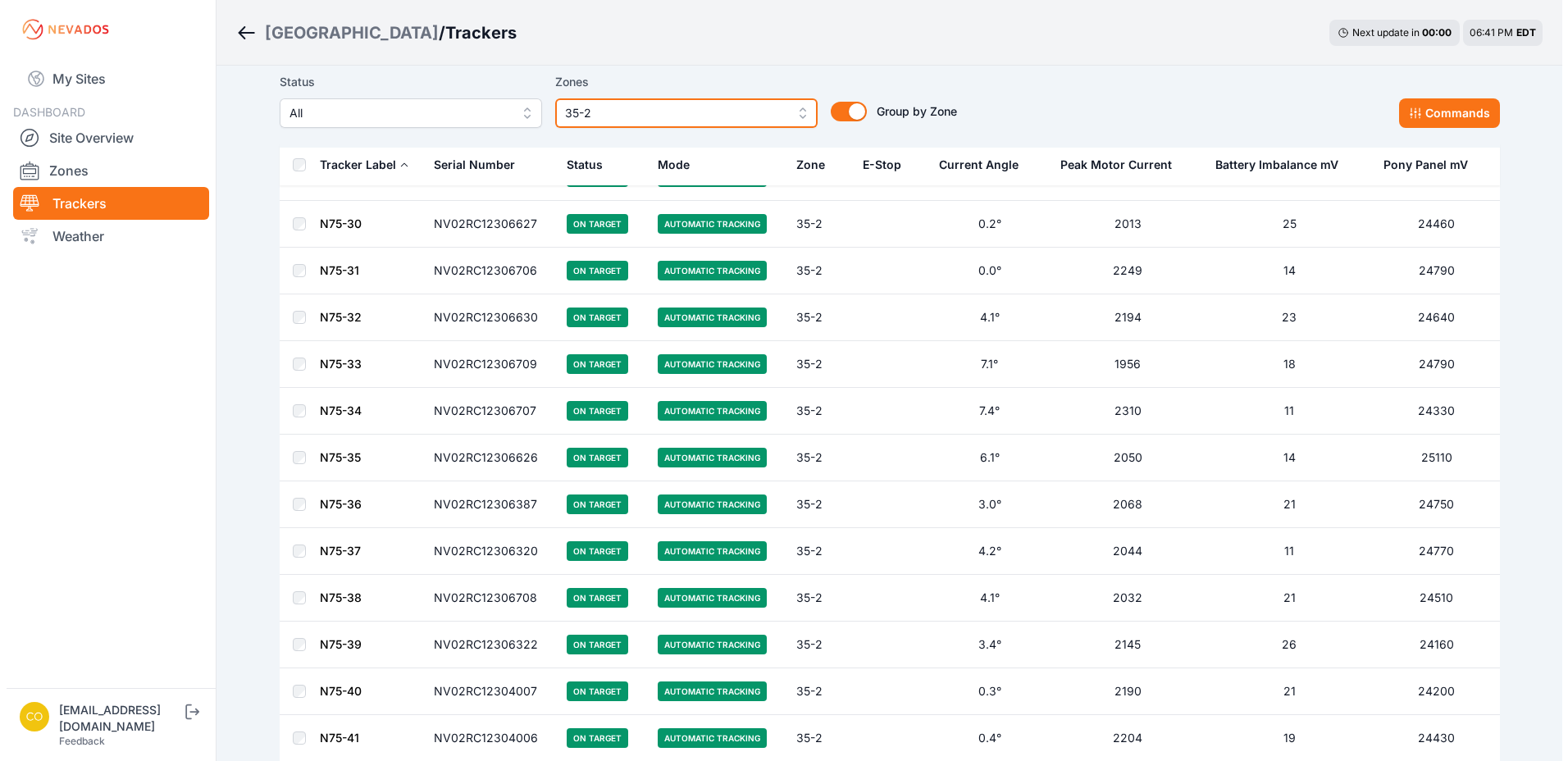
scroll to position [1722, 0]
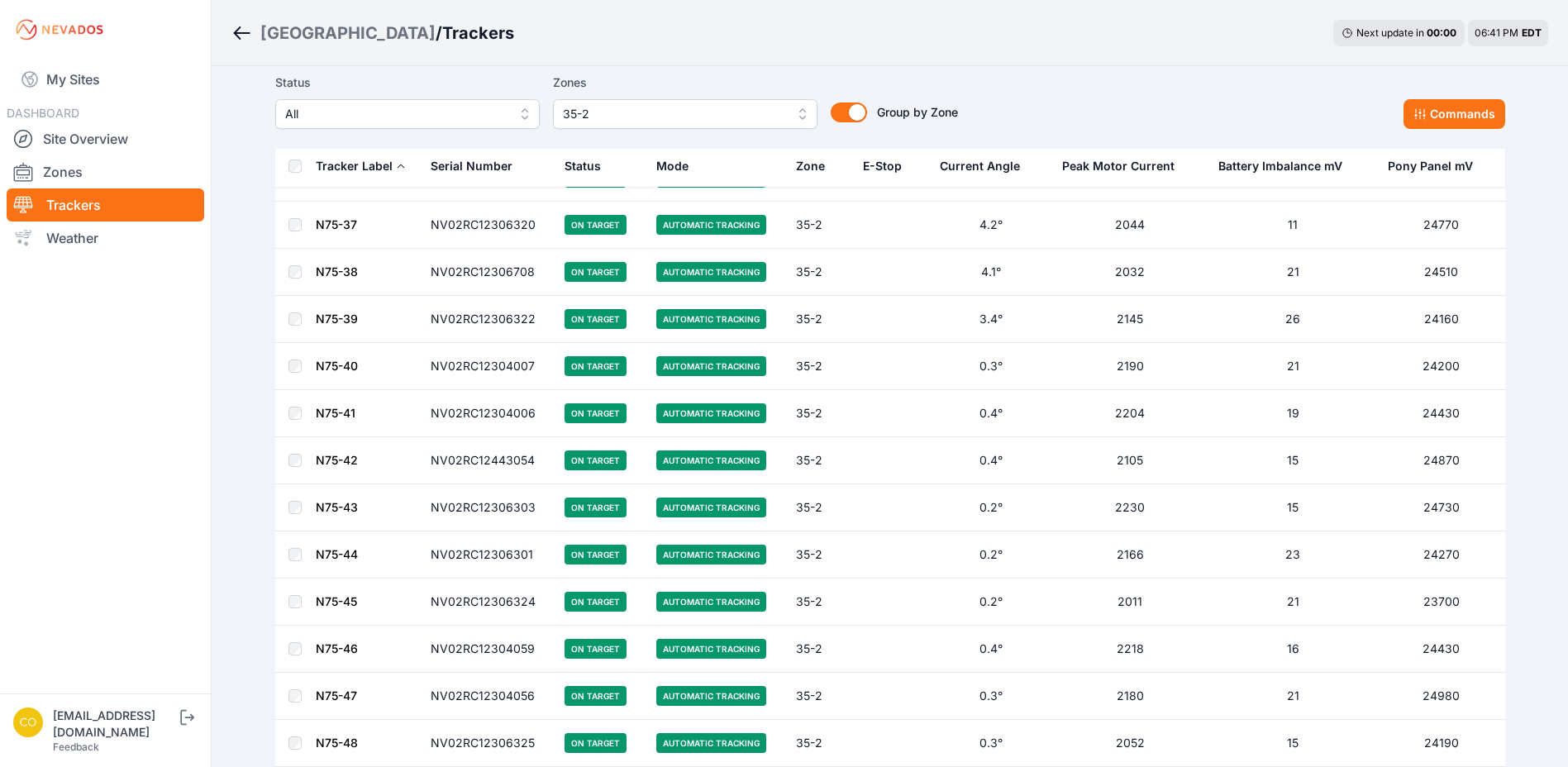
click at [758, 128] on button "35-2" at bounding box center [685, 113] width 264 height 30
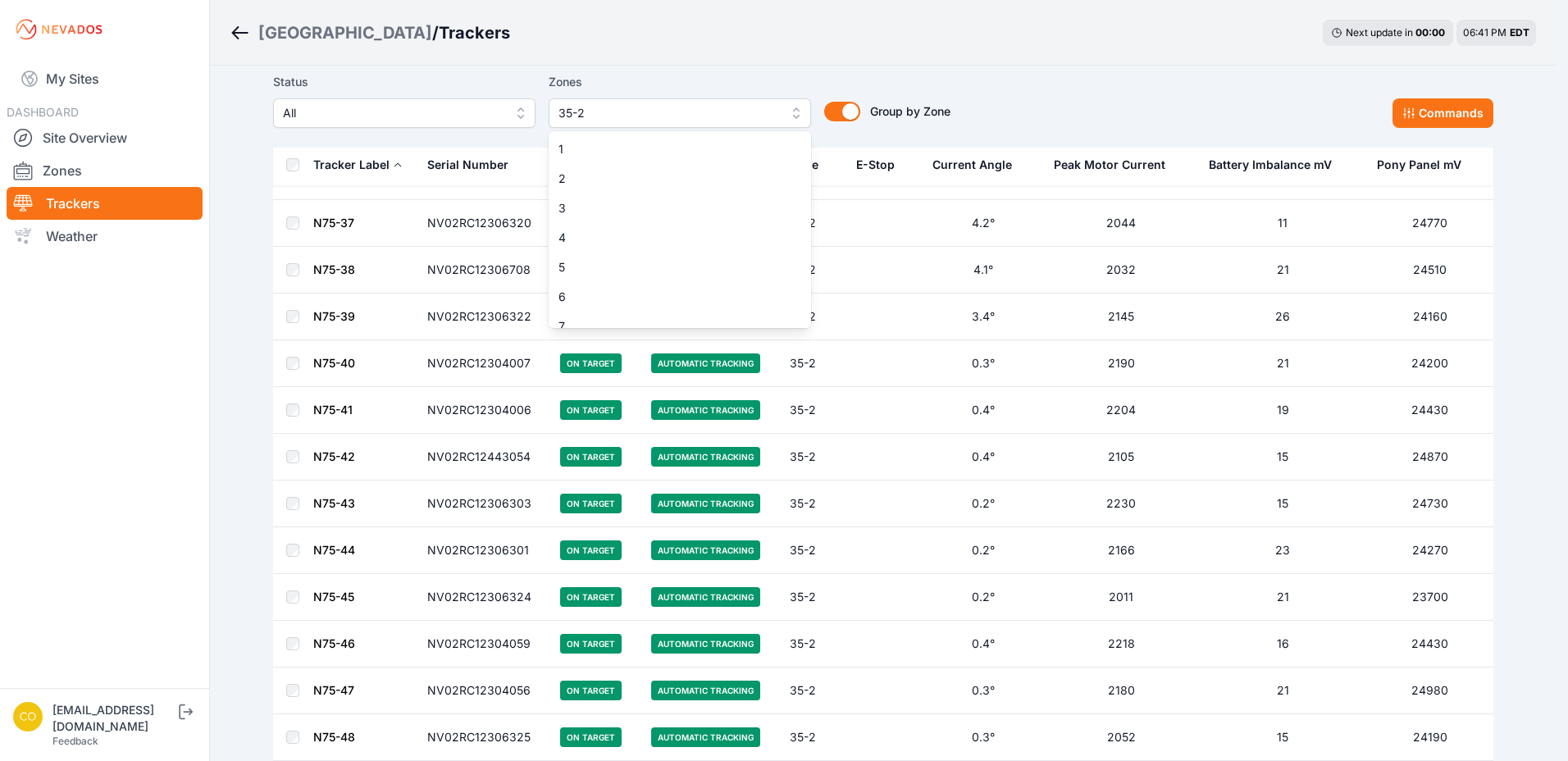
scroll to position [1164, 0]
click at [686, 279] on span "18-2" at bounding box center [670, 284] width 223 height 16
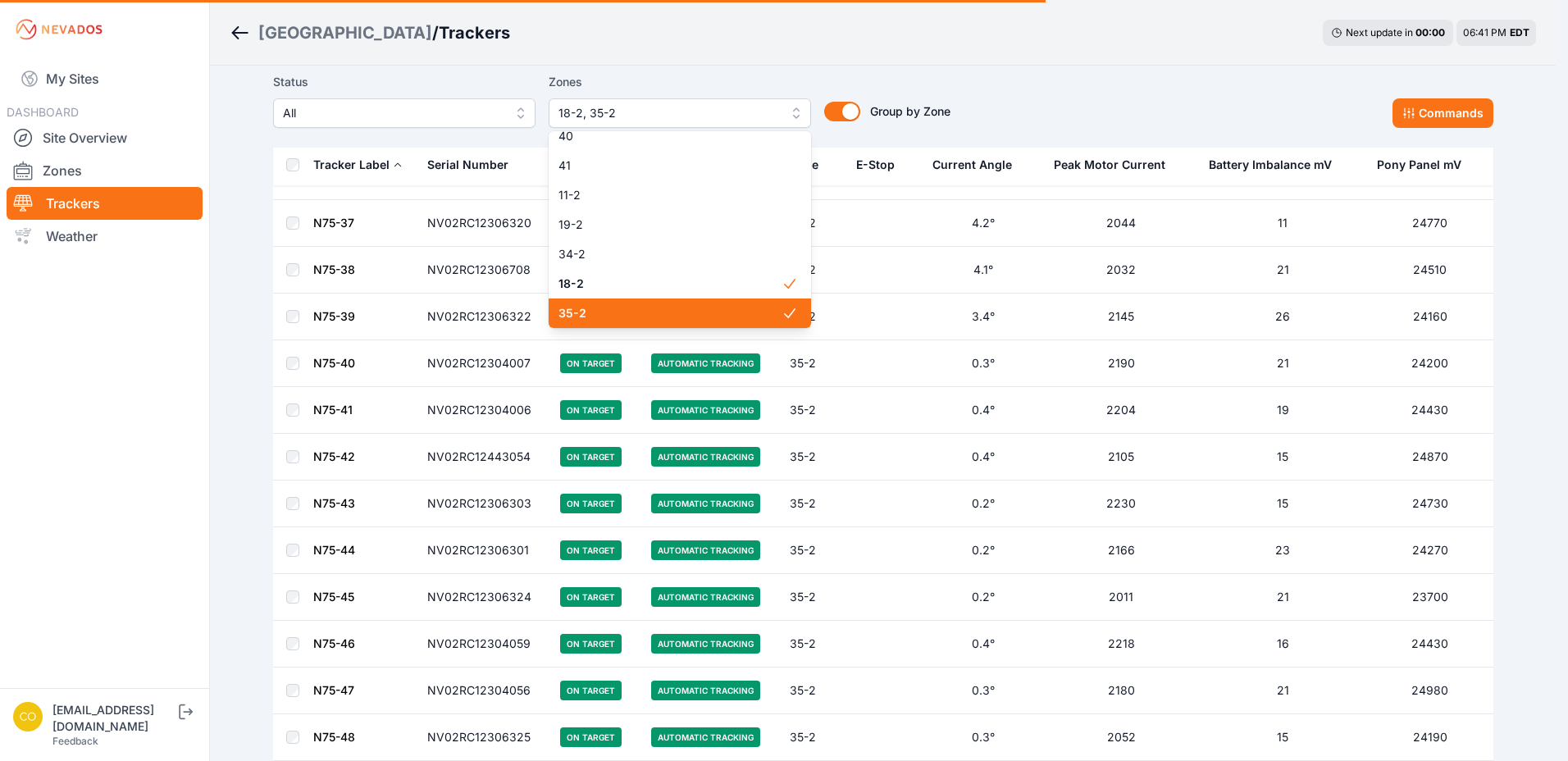
click at [713, 311] on span "35-2" at bounding box center [670, 313] width 223 height 16
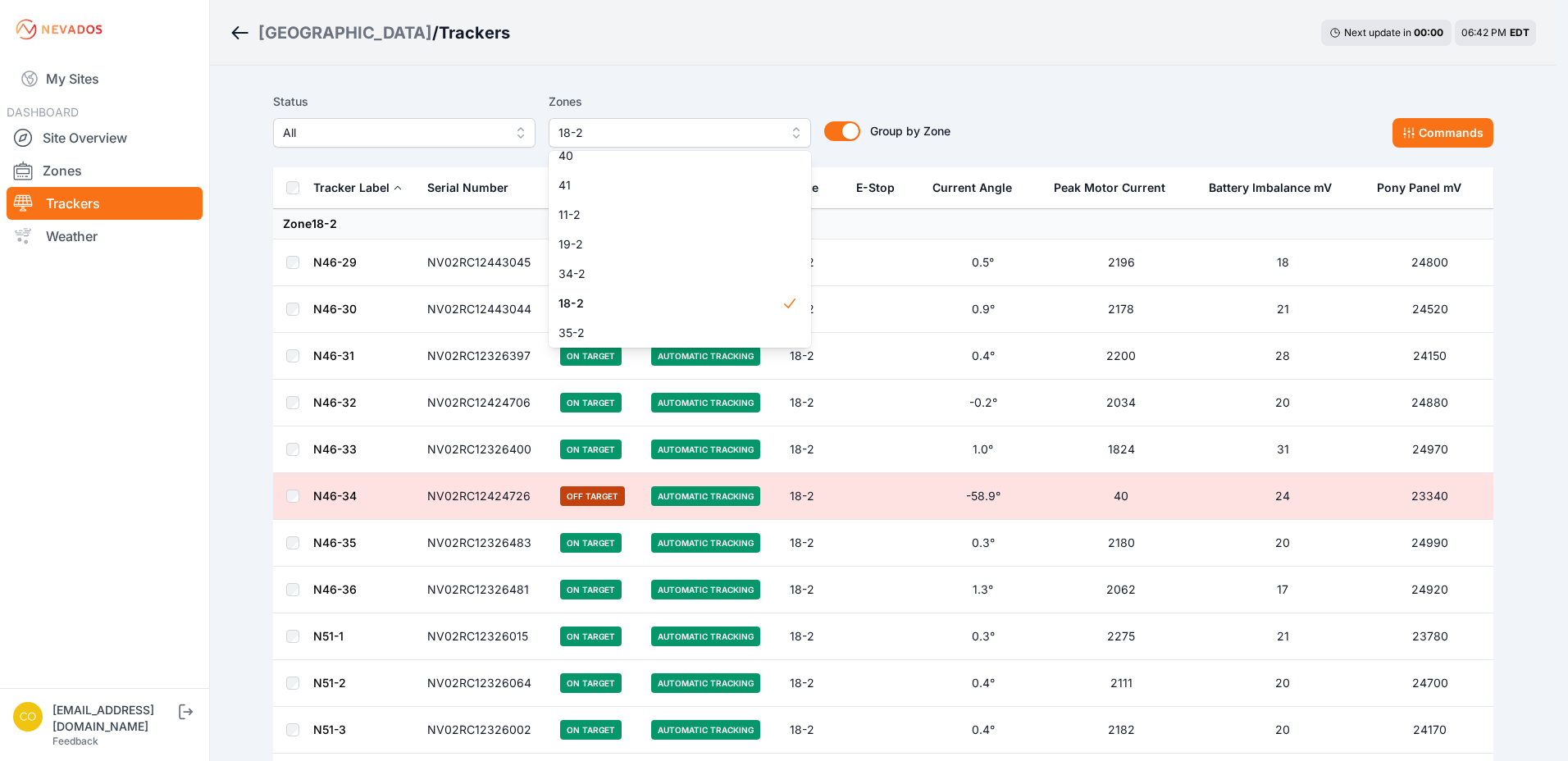
click at [1020, 109] on div "Status All Zones 18-2 1 2 3 4 5 6 7 8 9 10 11 12 13 14 15 16 17 18 19 20 21 22 …" at bounding box center [884, 120] width 1221 height 56
